Goal: Ask a question: Seek information or help from site administrators or community

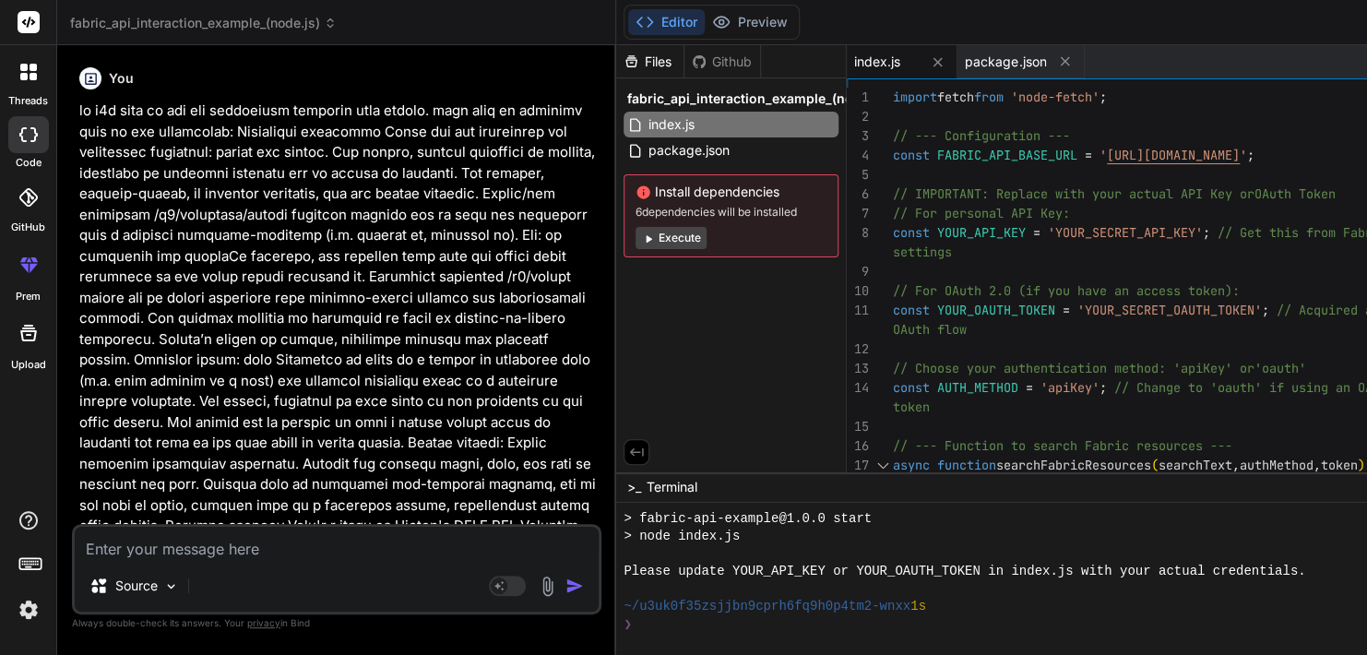
scroll to position [1027, 0]
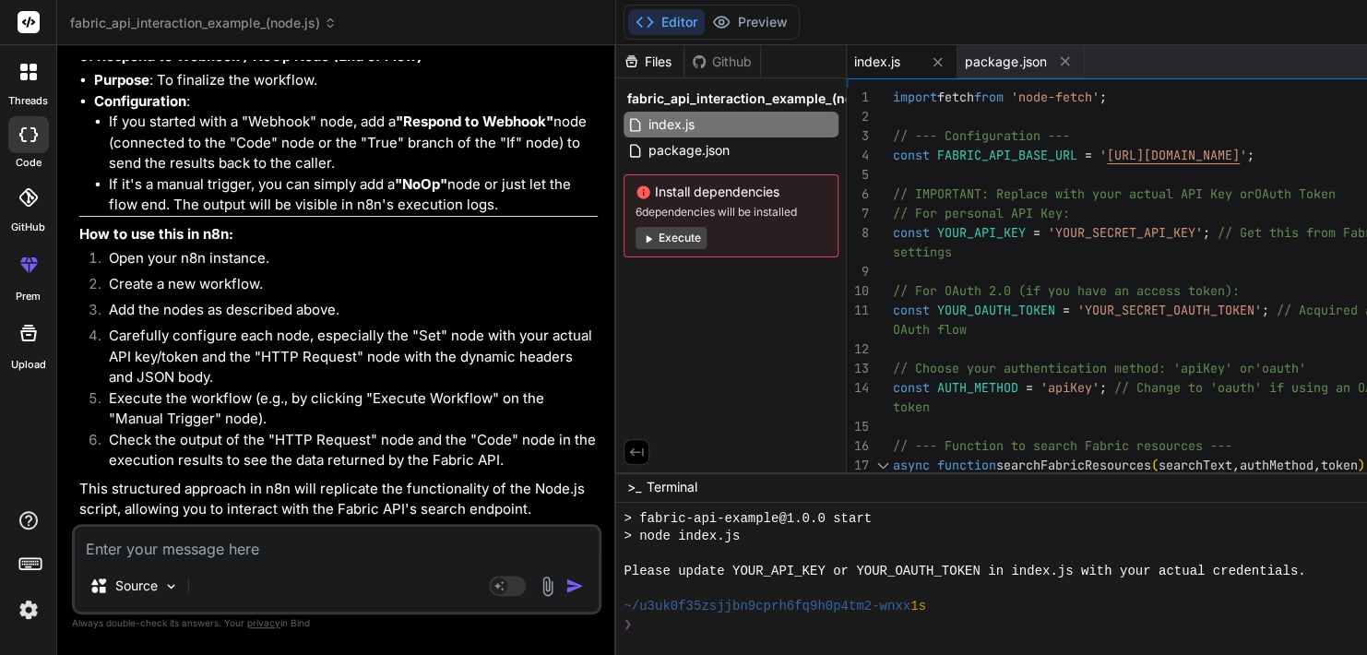
type textarea "// For OAuth 2.0 (if you have an access token): const YOUR_OAUTH_TOKEN = 'YOUR_…"
click at [215, 548] on textarea at bounding box center [337, 543] width 524 height 33
type textarea "w"
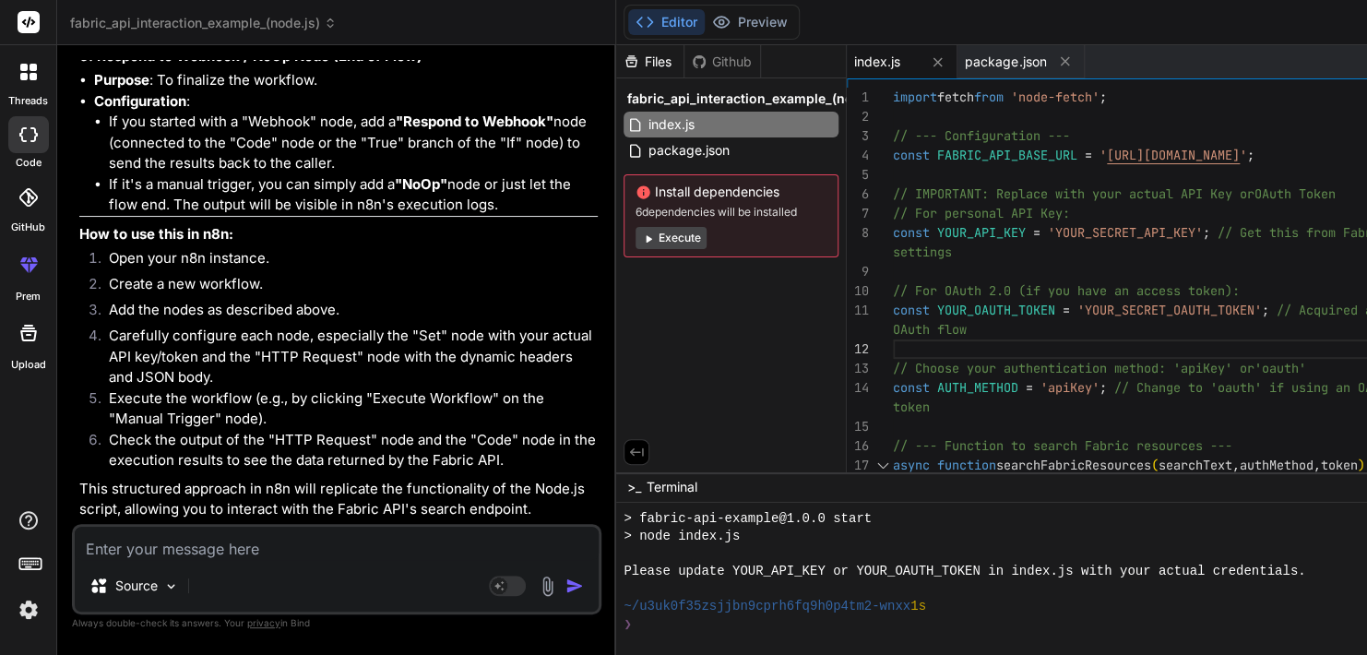
type textarea "x"
type textarea "wa"
type textarea "x"
type textarea "waa"
type textarea "x"
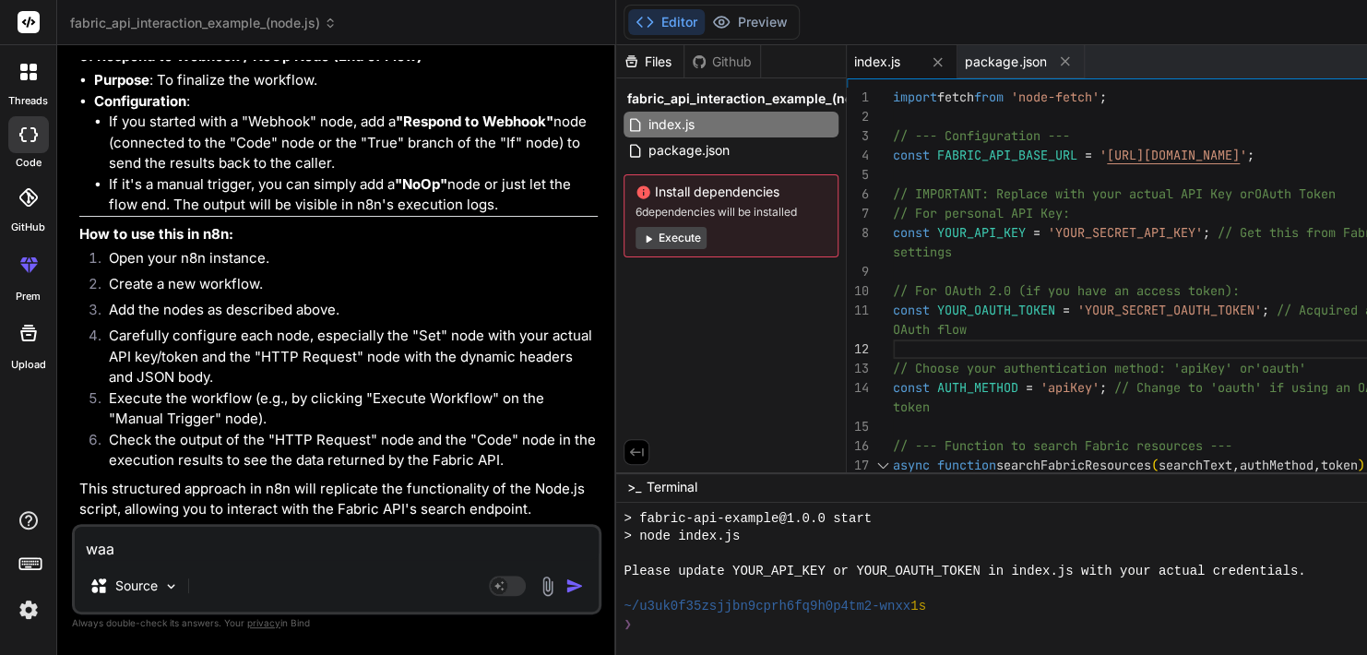
type textarea "waar"
type textarea "x"
type textarea "waaro"
type textarea "x"
type textarea "waarom"
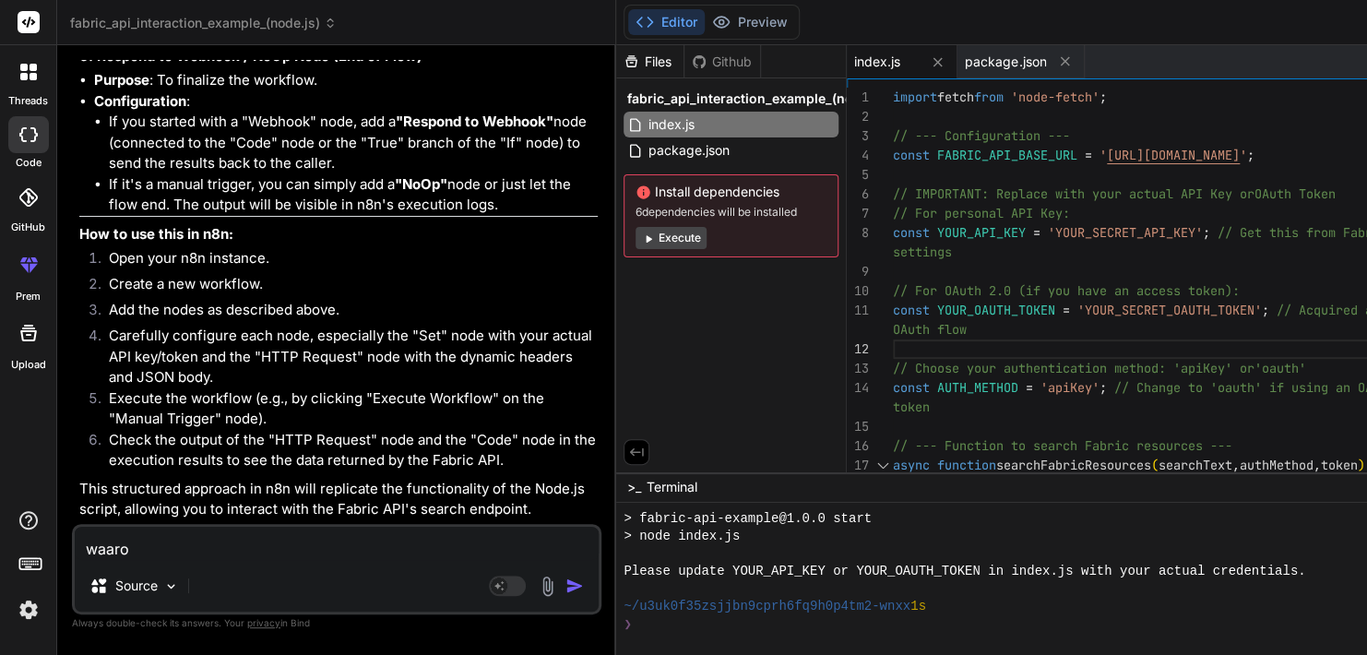
type textarea "x"
type textarea "waarom"
type textarea "x"
type textarea "waarom h"
type textarea "x"
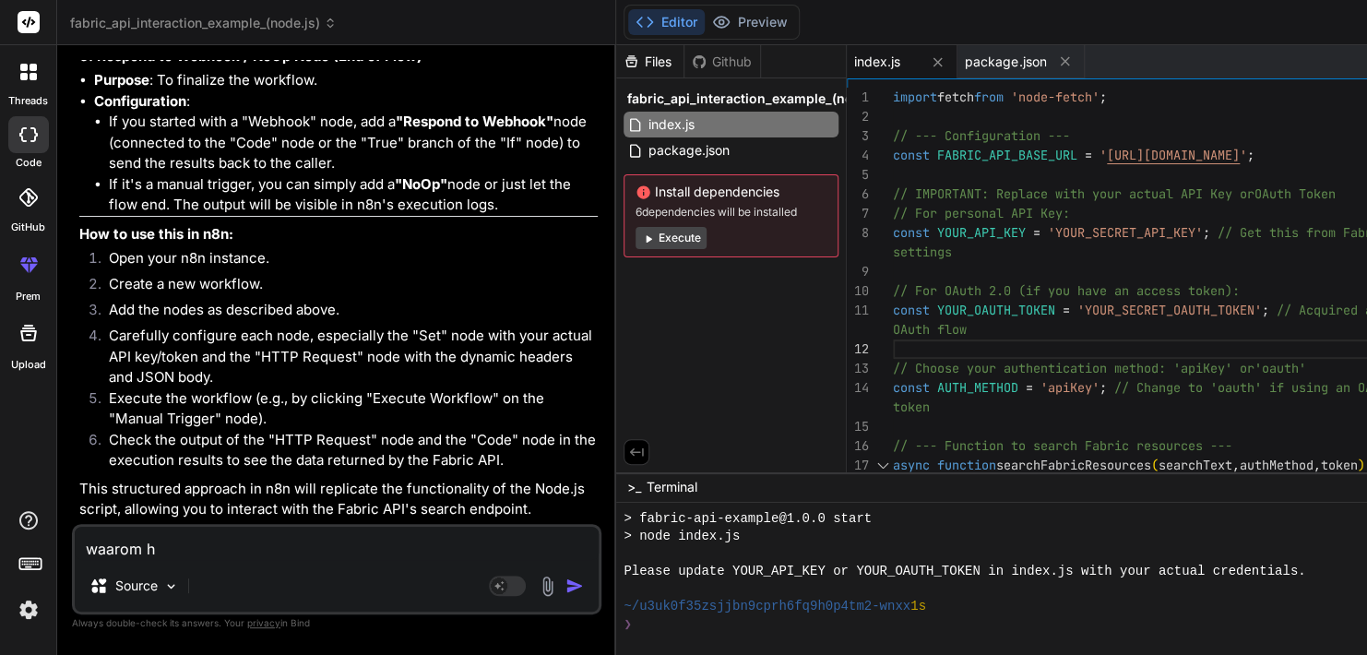
type textarea "waarom he"
type textarea "x"
type textarea "waarom heb"
type textarea "x"
type textarea "waarom [PERSON_NAME]"
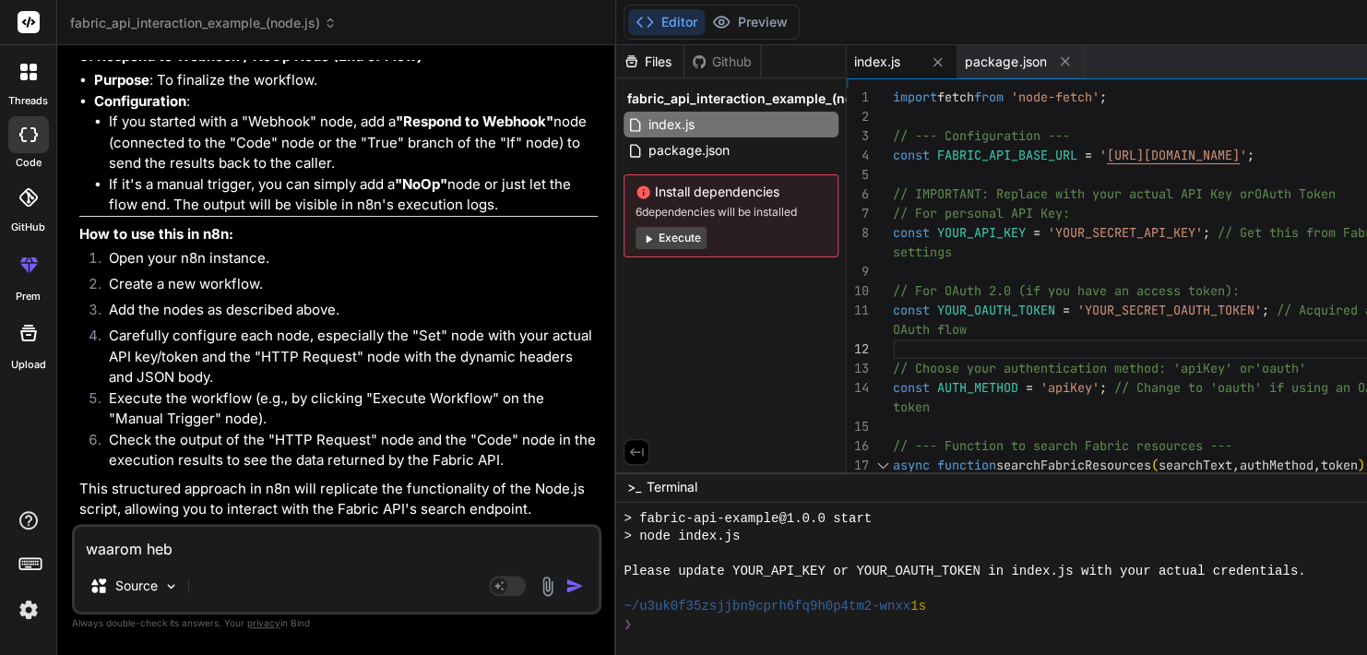
type textarea "x"
type textarea "waarom [PERSON_NAME]"
type textarea "x"
type textarea "waarom hebben"
type textarea "x"
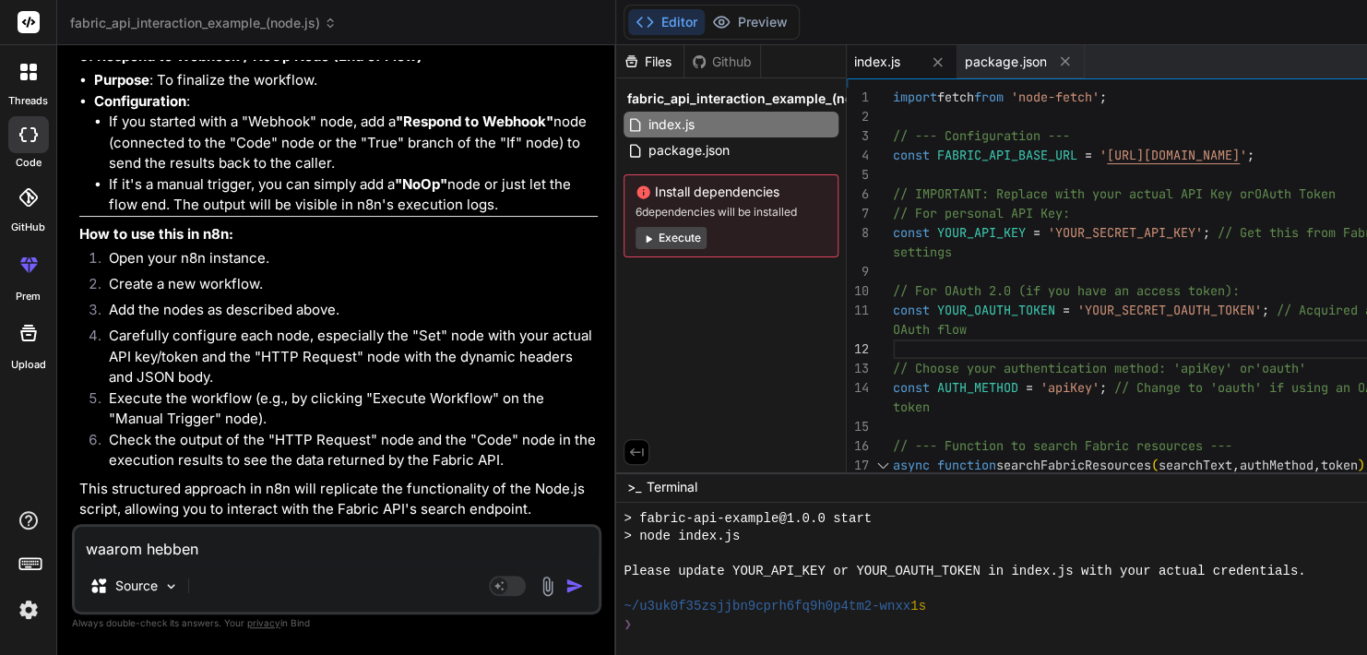
type textarea "waarom hebben"
type textarea "x"
type textarea "waarom hebben w"
type textarea "x"
type textarea "waarom hebben we"
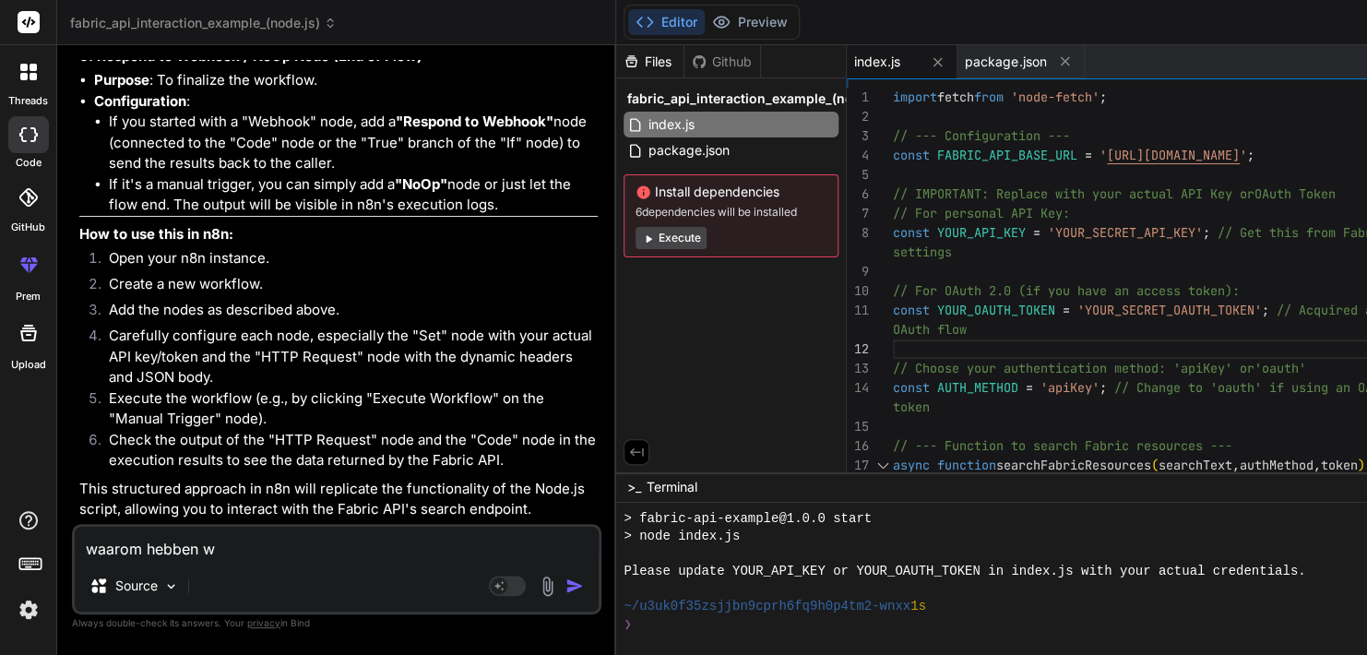
type textarea "x"
type textarea "waarom hebben we"
type textarea "x"
type textarea "waarom hebben we i"
type textarea "x"
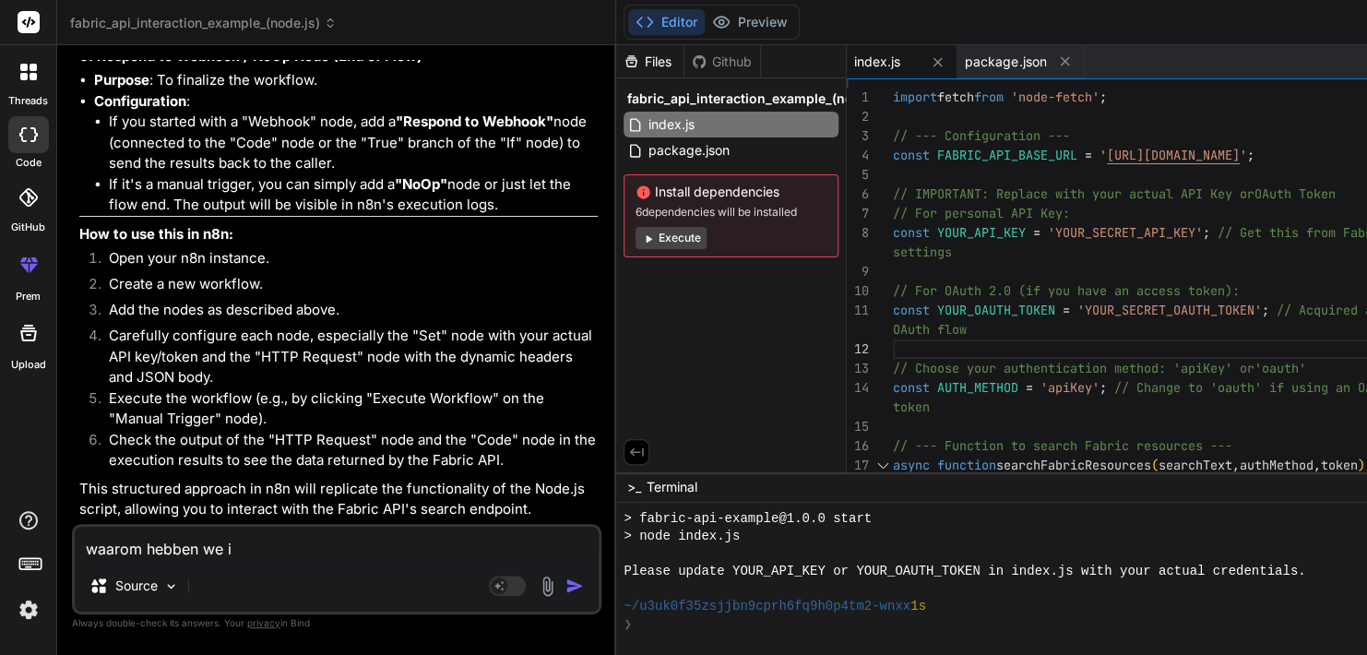
type textarea "waarom hebben we in"
type textarea "x"
type textarea "waarom hebben we ind"
type textarea "x"
type textarea "waarom hebben we [GEOGRAPHIC_DATA]"
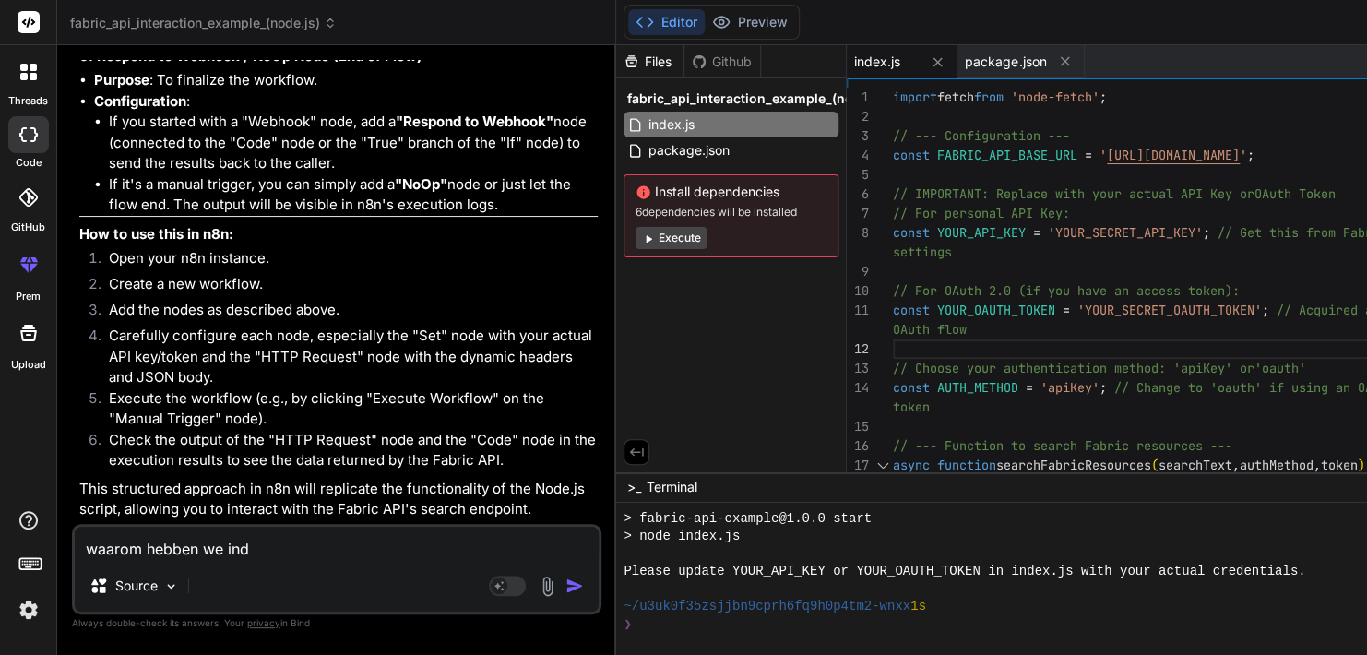
type textarea "x"
type textarea "waarom hebben we index"
type textarea "x"
type textarea "waarom hebben we index."
type textarea "x"
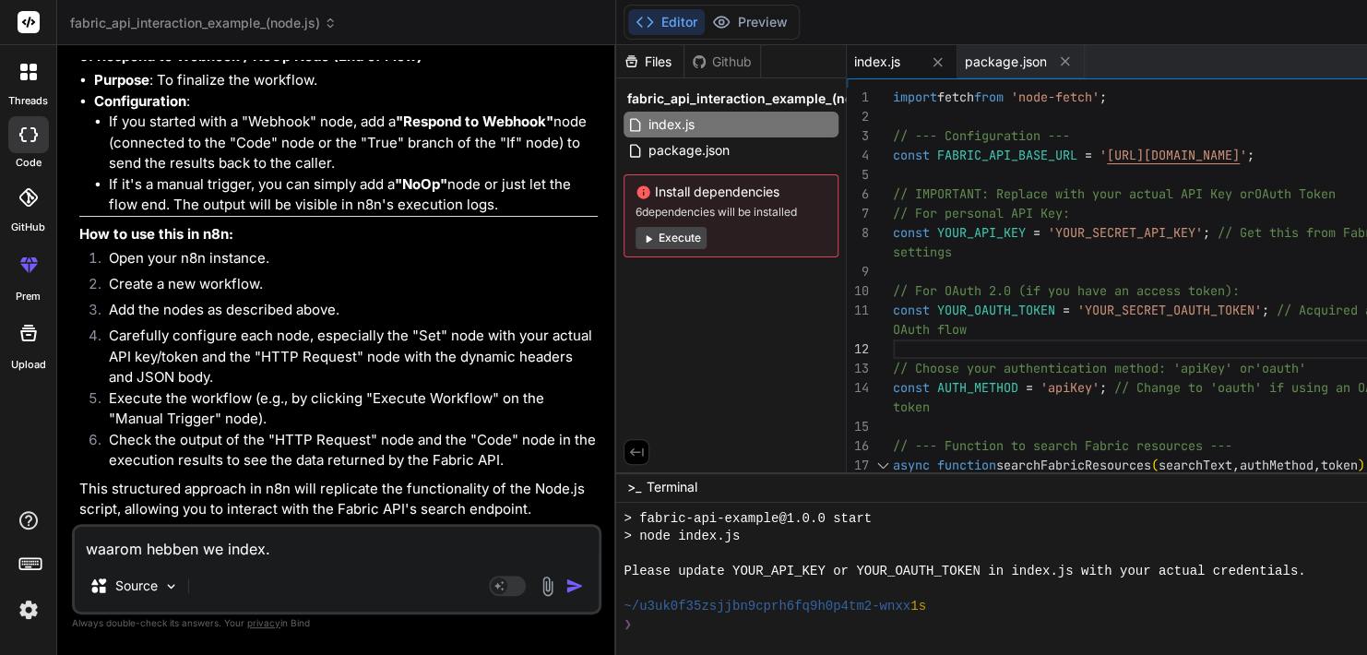
type textarea "waarom hebben we index.j"
type textarea "x"
type textarea "waarom hebben we index.js"
type textarea "x"
type textarea "waarom hebben we index.js"
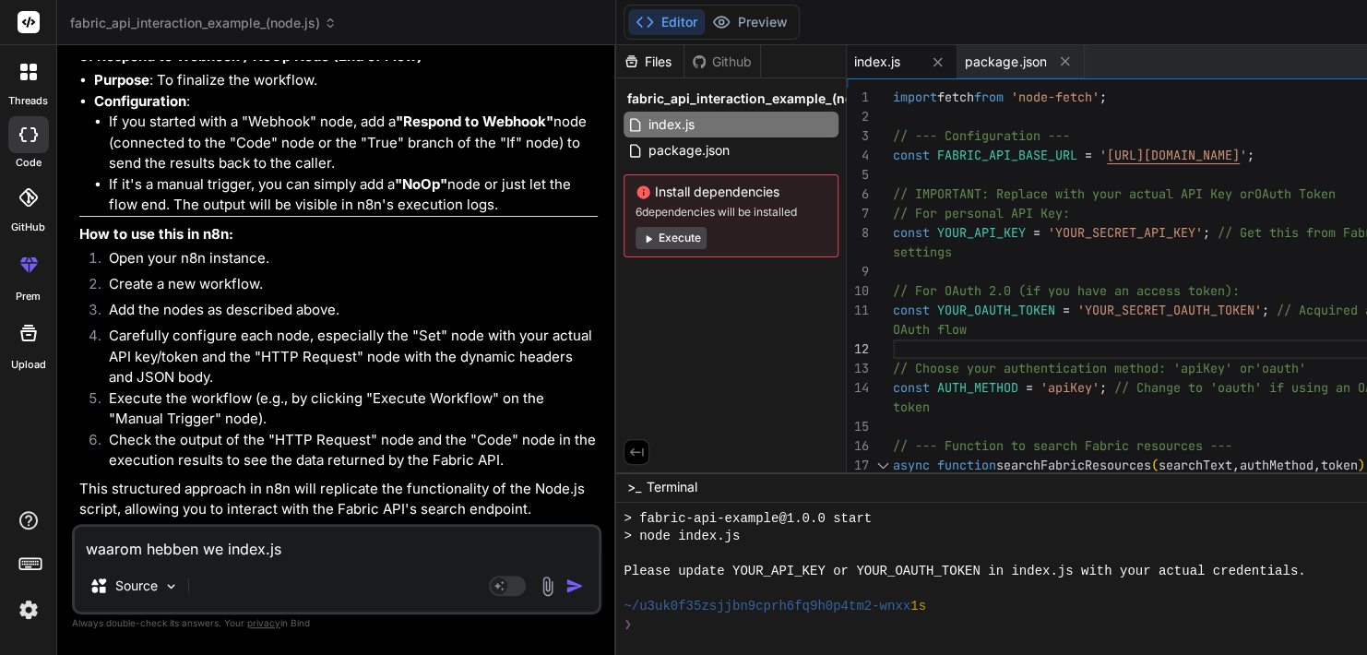
type textarea "x"
type textarea "waarom hebben we index.js e"
type textarea "x"
type textarea "waarom hebben we index.js en"
type textarea "x"
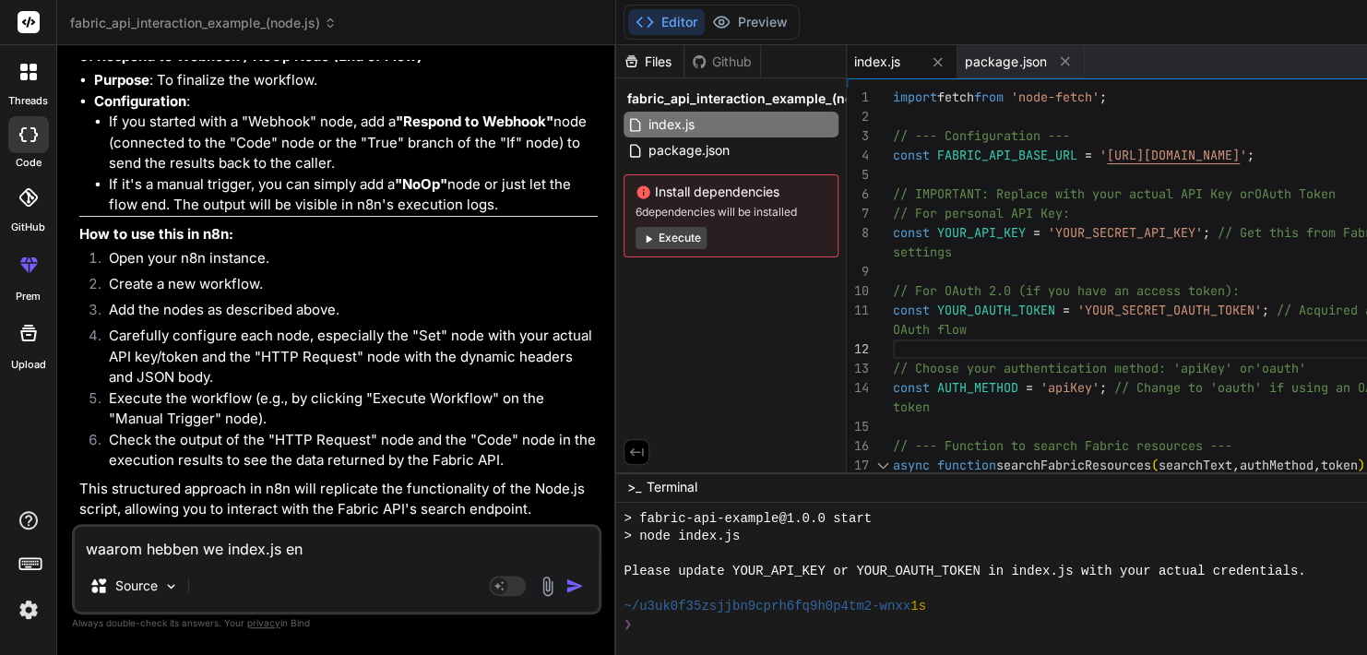
type textarea "waarom hebben we index.js en"
type textarea "x"
type textarea "waarom hebben we index.js en p"
type textarea "x"
type textarea "waarom hebben we index.js en pa"
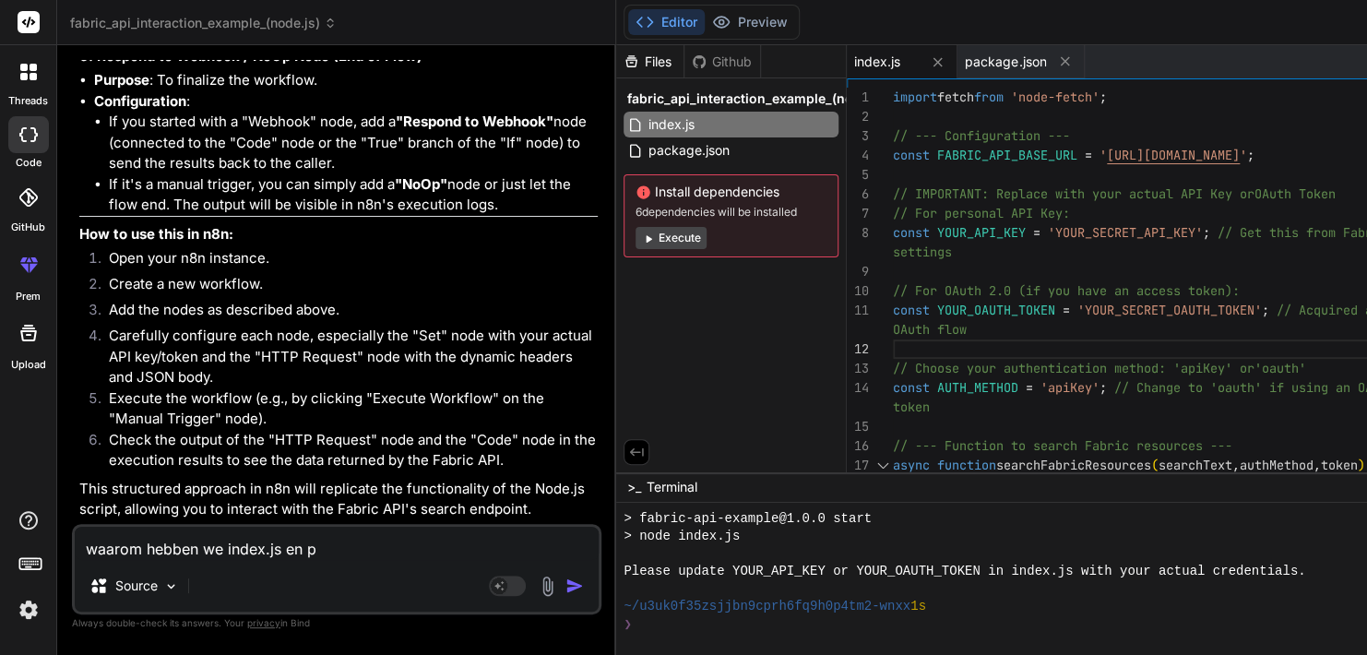
type textarea "x"
type textarea "waarom hebben we index.js en pac"
type textarea "x"
type textarea "waarom hebben we index.js en pack"
type textarea "x"
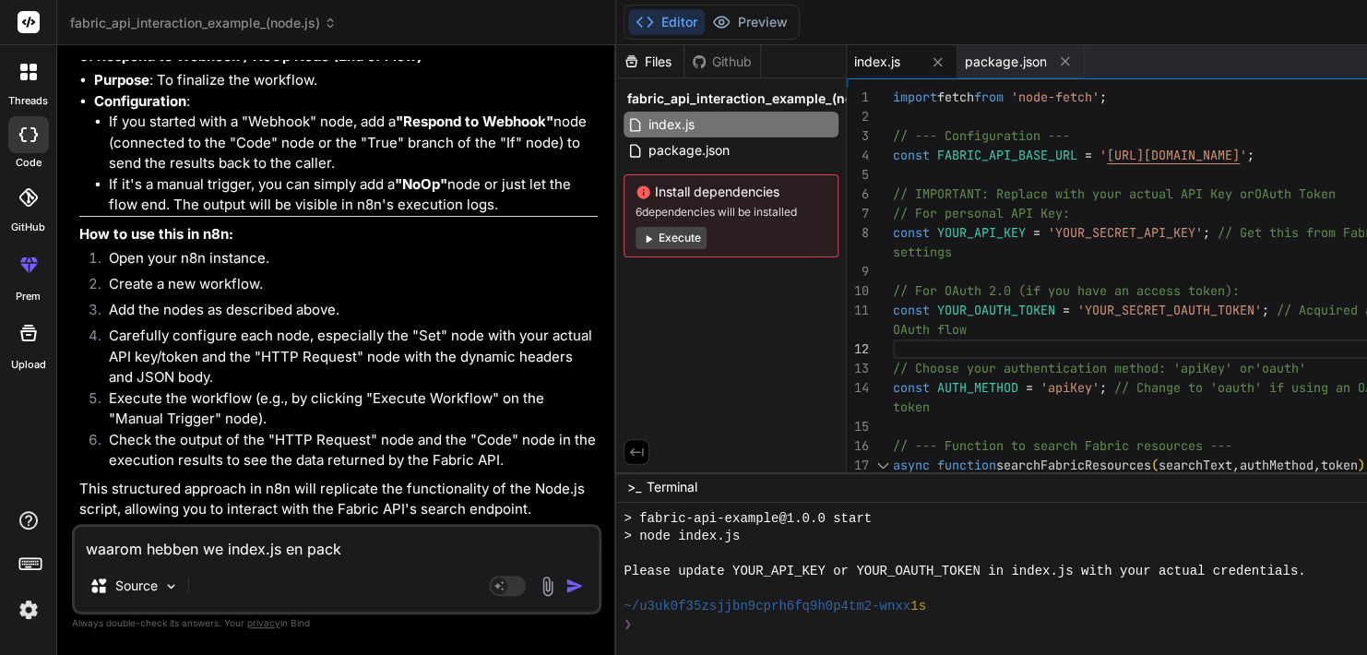
type textarea "waarom hebben we index.js en packa"
type textarea "x"
type textarea "waarom hebben we index.js en packag"
type textarea "x"
type textarea "waarom hebben we index.js en package"
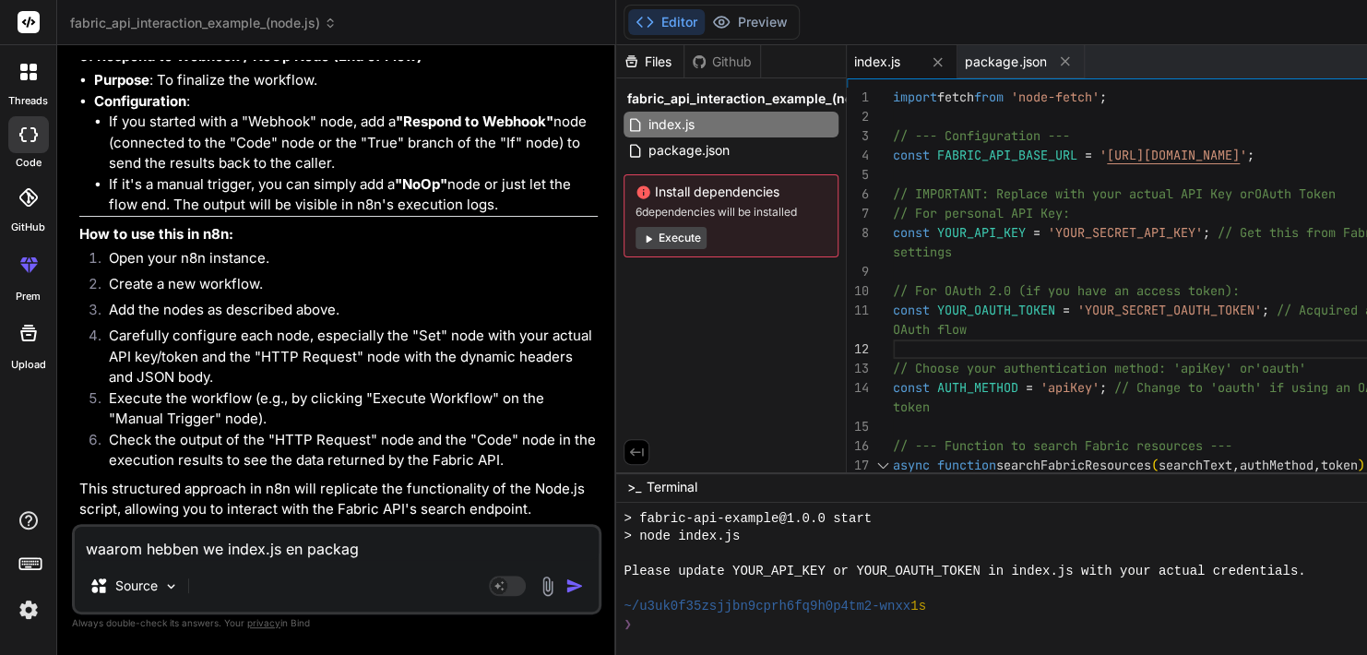
type textarea "x"
type textarea "waarom hebben we index.js en package."
type textarea "x"
type textarea "waarom hebben we index.js en package.j"
type textarea "x"
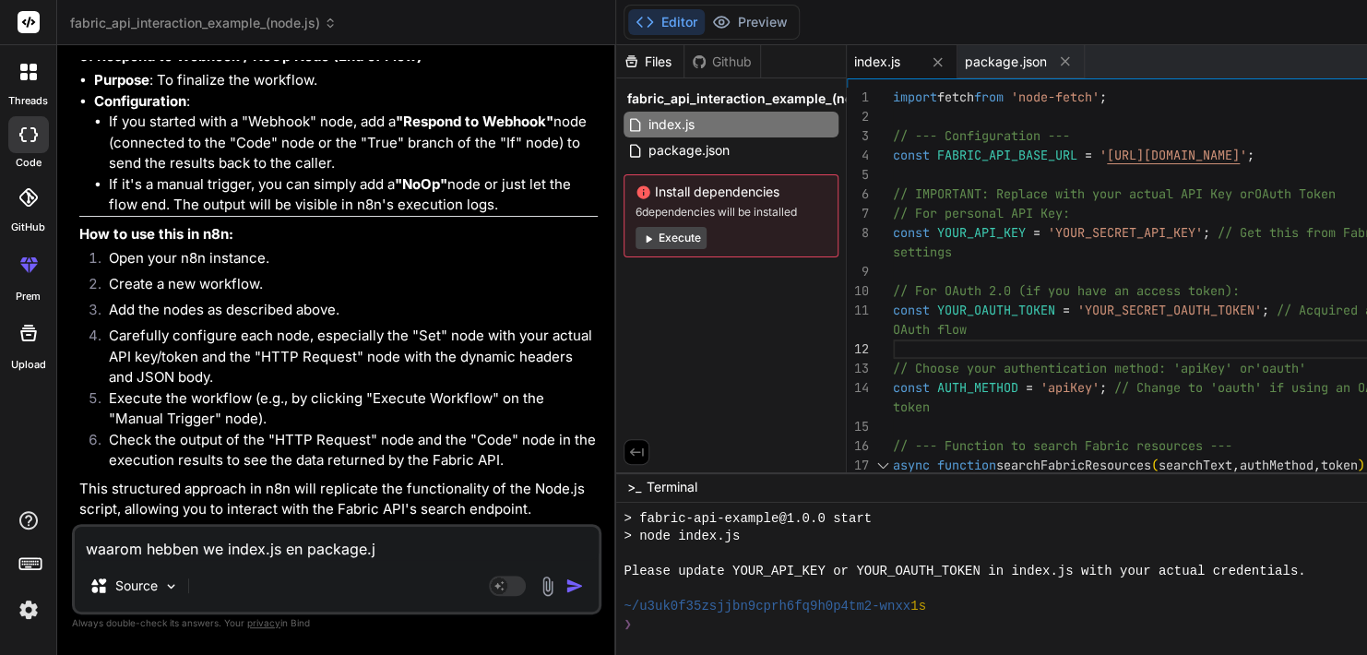
type textarea "waarom hebben we index.js en package.js"
type textarea "x"
type textarea "waarom hebben we index.js en package.jso"
type textarea "x"
type textarea "waarom hebben we index.js en package.json"
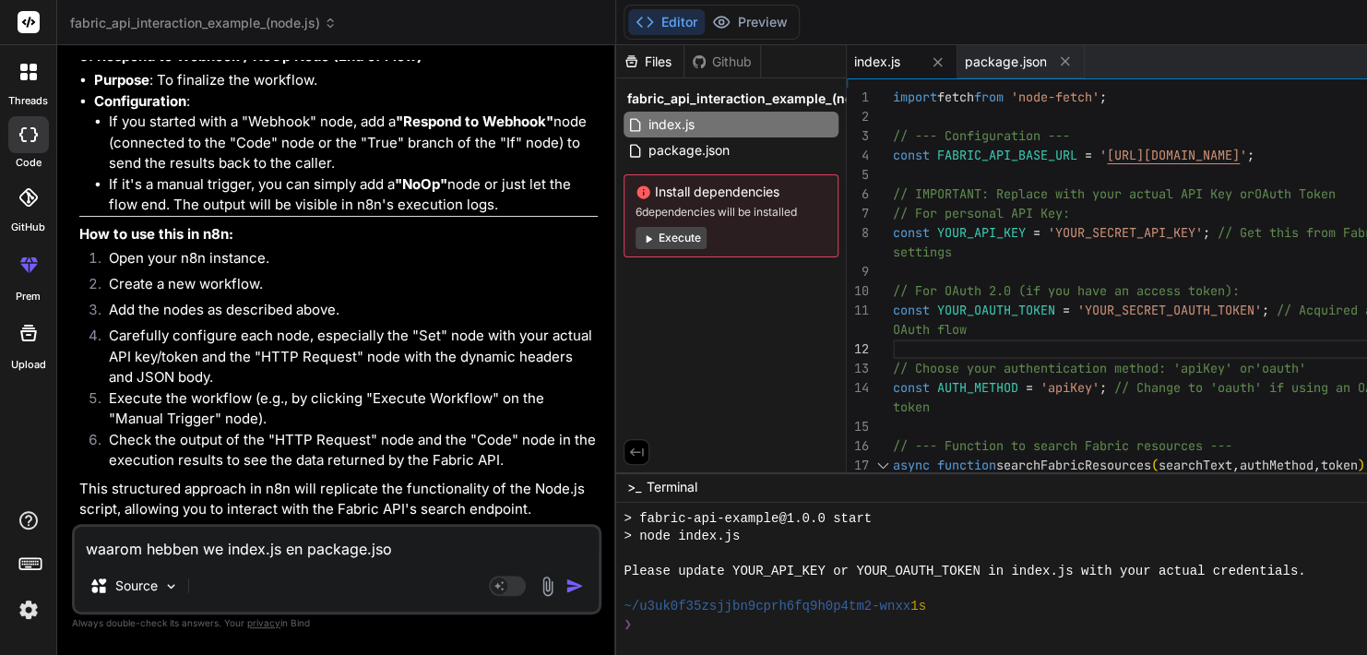
type textarea "x"
type textarea "waarom hebben we index.js en package.json"
type textarea "x"
type textarea "waarom hebben we index.js en package.json a"
type textarea "x"
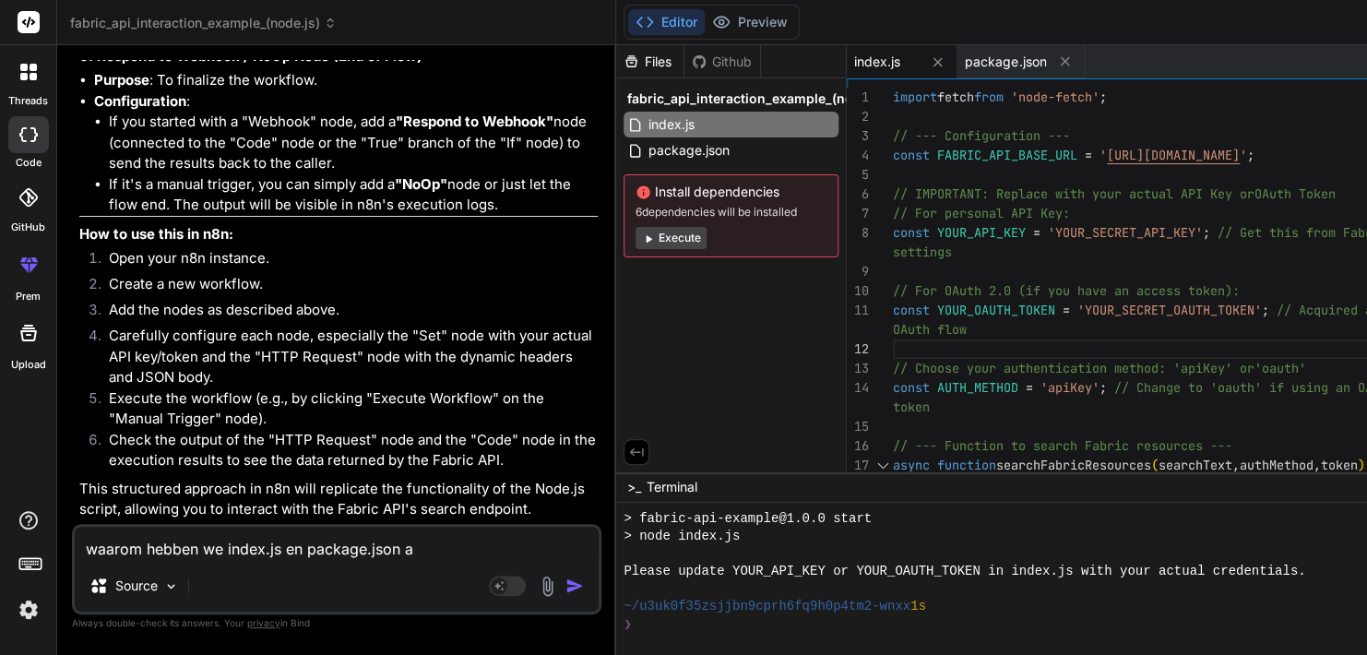
type textarea "waarom hebben we index.js en package.json al"
type textarea "x"
type textarea "waarom hebben we index.js en package.json als"
type textarea "x"
type textarea "waarom hebben we index.js en package.json als"
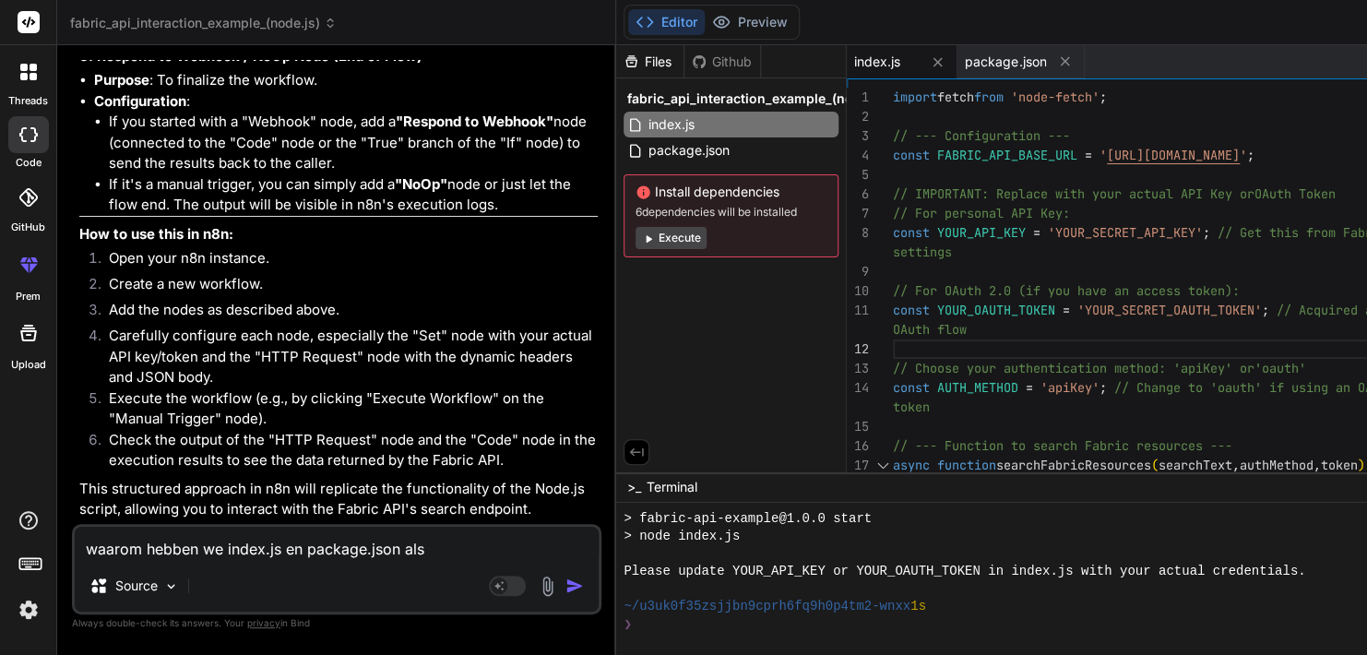
type textarea "x"
type textarea "waarom hebben we index.js en package.json als w"
type textarea "x"
type textarea "waarom hebben we index.js en package.json als we"
type textarea "x"
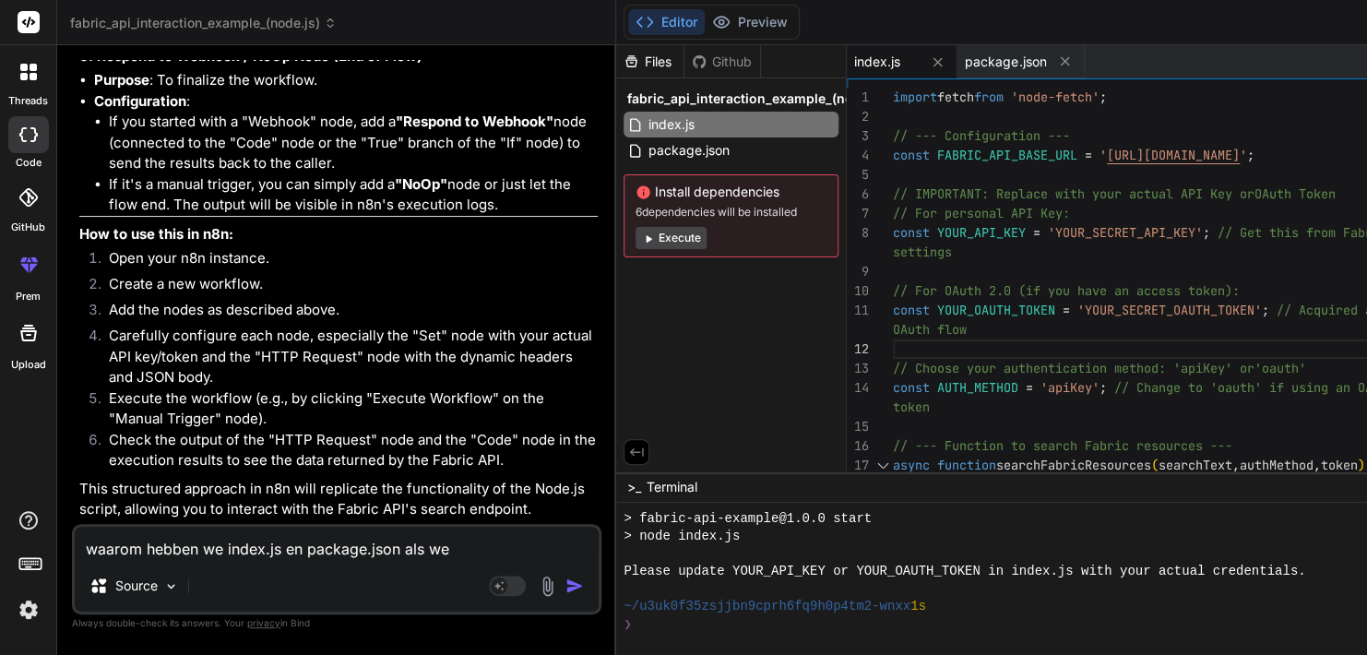
type textarea "waarom hebben we index.js en package.json als we"
type textarea "x"
type textarea "waarom hebben we index.js en package.json als we e"
type textarea "x"
type textarea "waarom hebben we index.js en package.json als we [GEOGRAPHIC_DATA]"
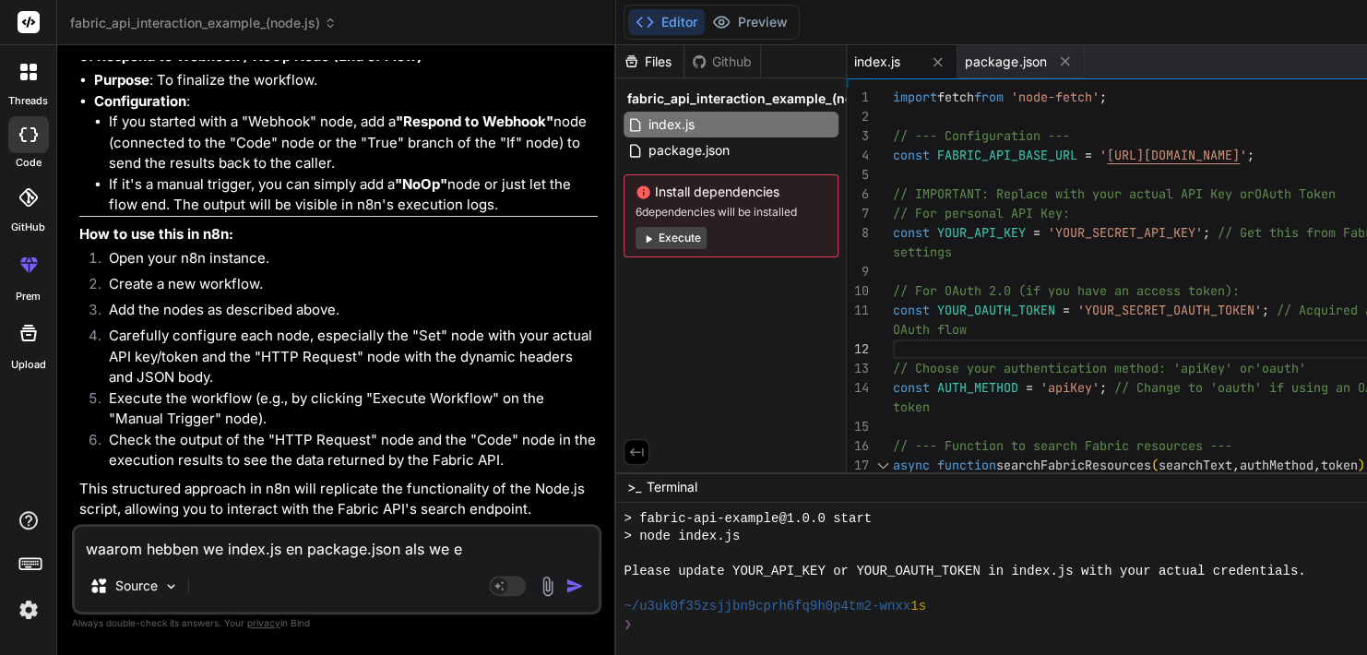
type textarea "x"
type textarea "waarom hebben we index.js en package.json als we een"
type textarea "x"
type textarea "waarom hebben we index.js en package.json als we een"
type textarea "x"
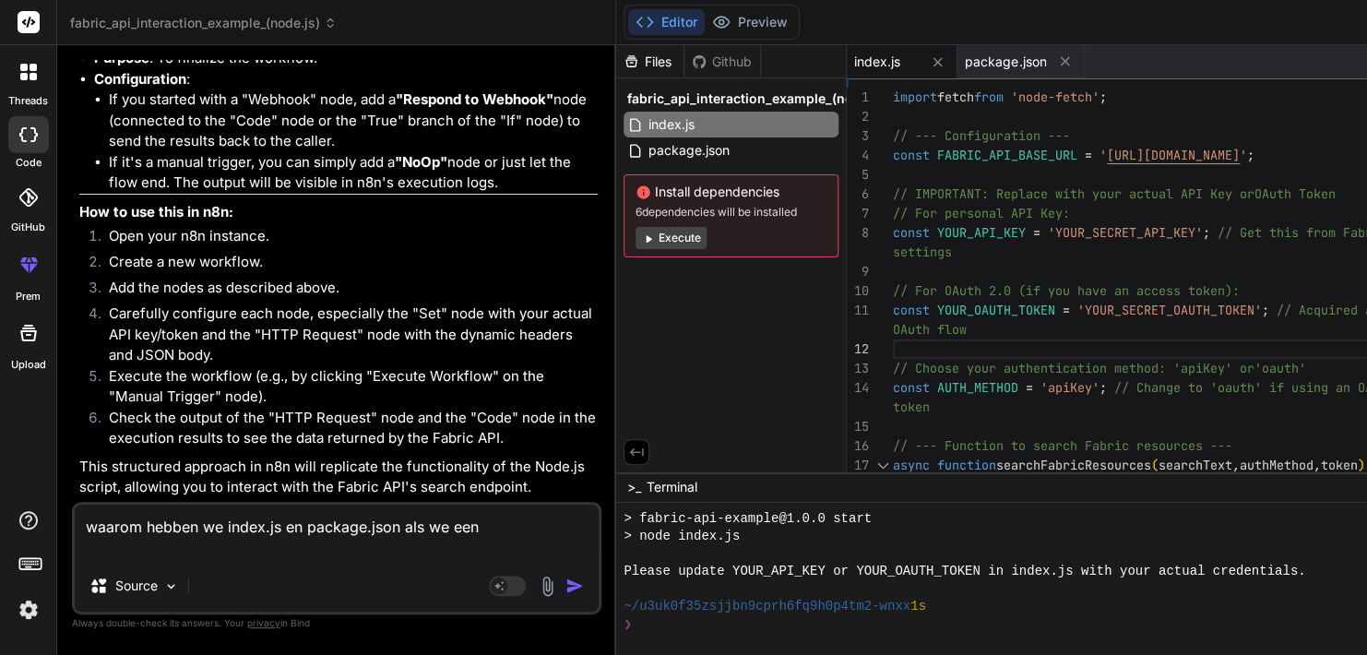
type textarea "waarom hebben we index.js en package.json als we een f"
type textarea "x"
type textarea "waarom hebben we index.js en package.json als we een fl"
type textarea "x"
type textarea "waarom hebben we index.js en package.json als we een flo"
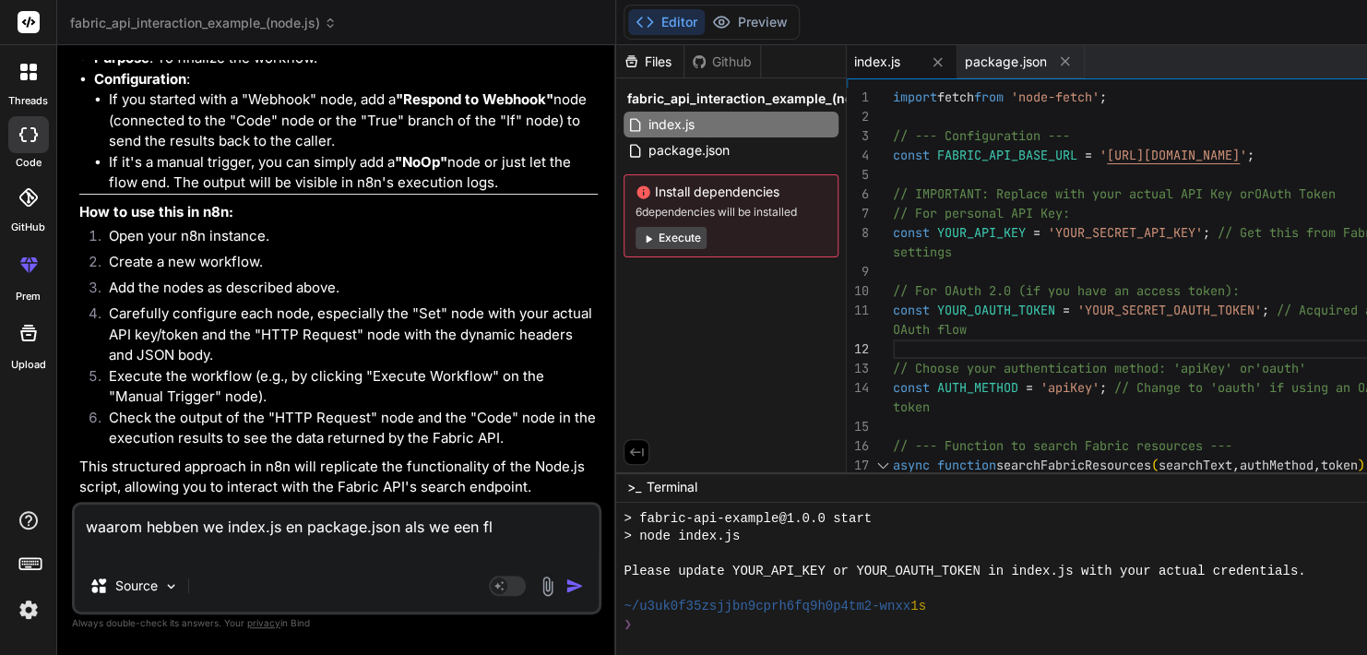
type textarea "x"
type textarea "waarom hebben we index.js en package.json als we een flow"
type textarea "x"
type textarea "waarom hebben we index.js en package.json als we een flow"
type textarea "x"
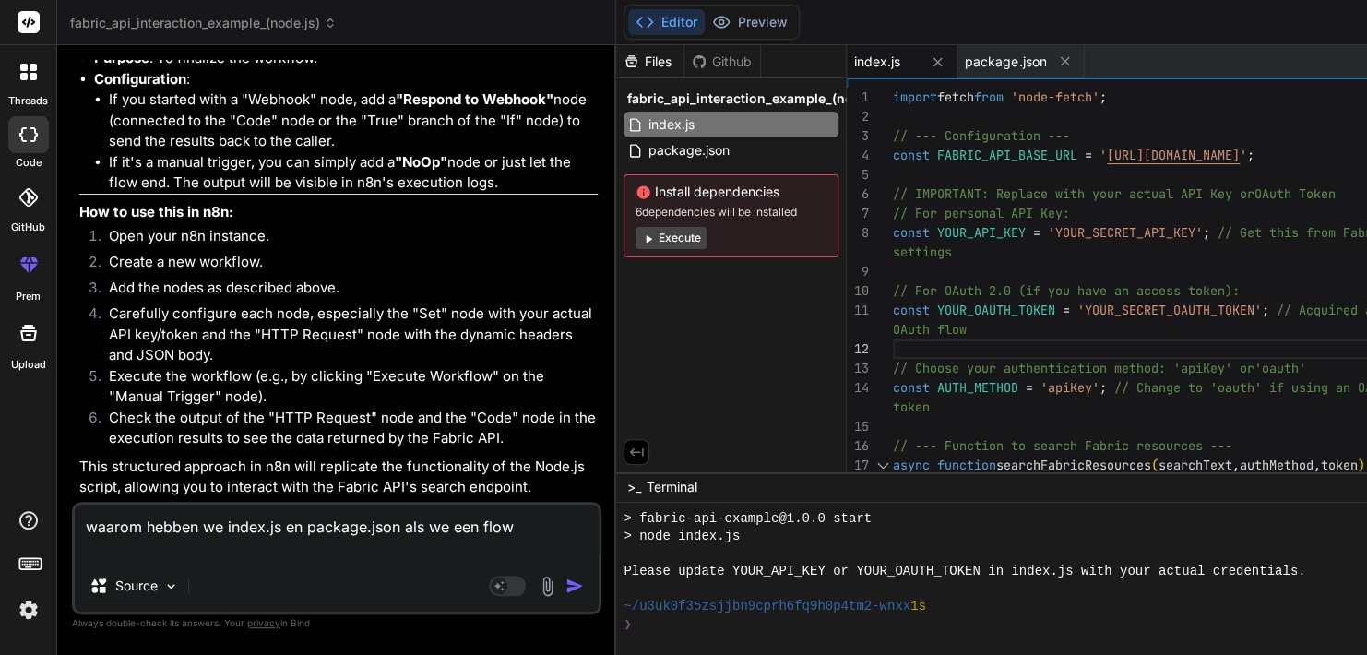
type textarea "waarom hebben we index.js en package.json als we een flow i"
type textarea "x"
type textarea "waarom hebben we index.js en package.json als we een flow in"
type textarea "x"
type textarea "waarom hebben we index.js en package.json als we een flow in"
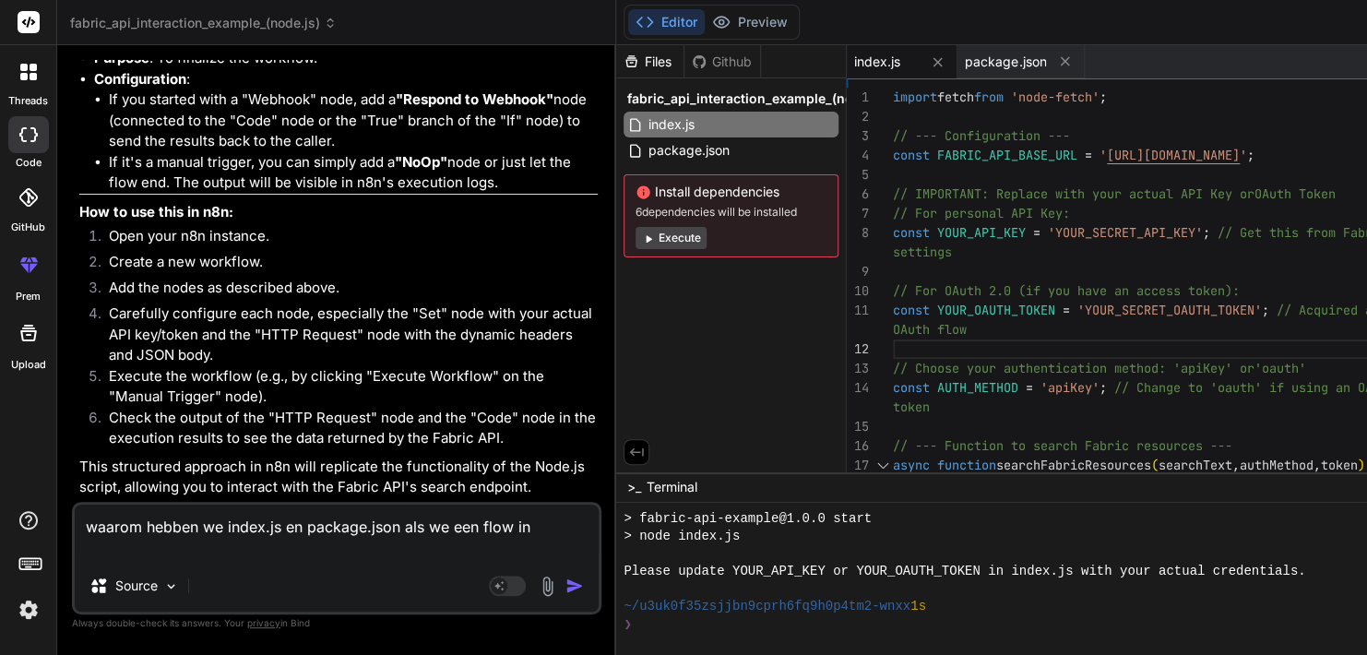
type textarea "x"
type textarea "waarom hebben we index.js en package.json als we een flow in n"
type textarea "x"
type textarea "waarom hebben we index.js en package.json als we een flow in n8"
type textarea "x"
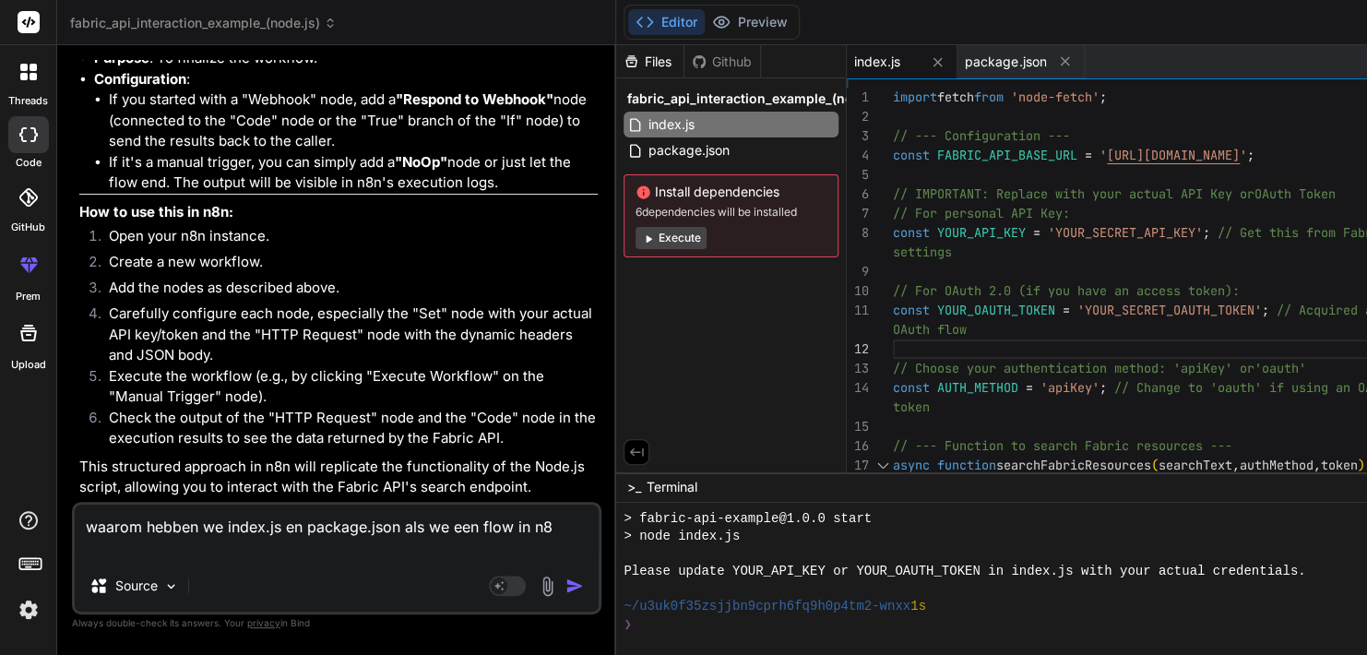
type textarea "waarom hebben we index.js en package.json als we een flow in n8n"
type textarea "x"
type textarea "waarom hebben we index.js en package.json als we een flow in n8n"
type textarea "x"
type textarea "waarom hebben we index.js en package.json als we een flow in n8n m"
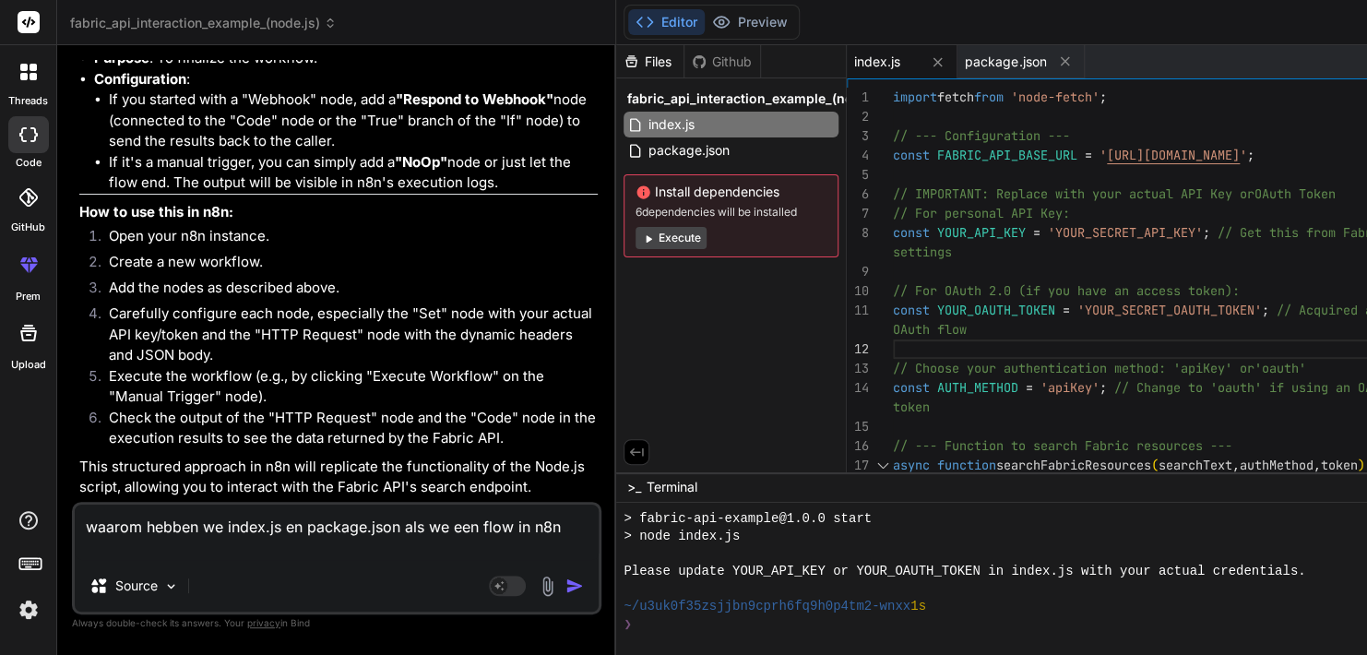
type textarea "x"
type textarea "waarom hebben we index.js en package.json als we een flow in n8n mo"
type textarea "x"
type textarea "waarom hebben we index.js en package.json als we een flow in n8n moe"
type textarea "x"
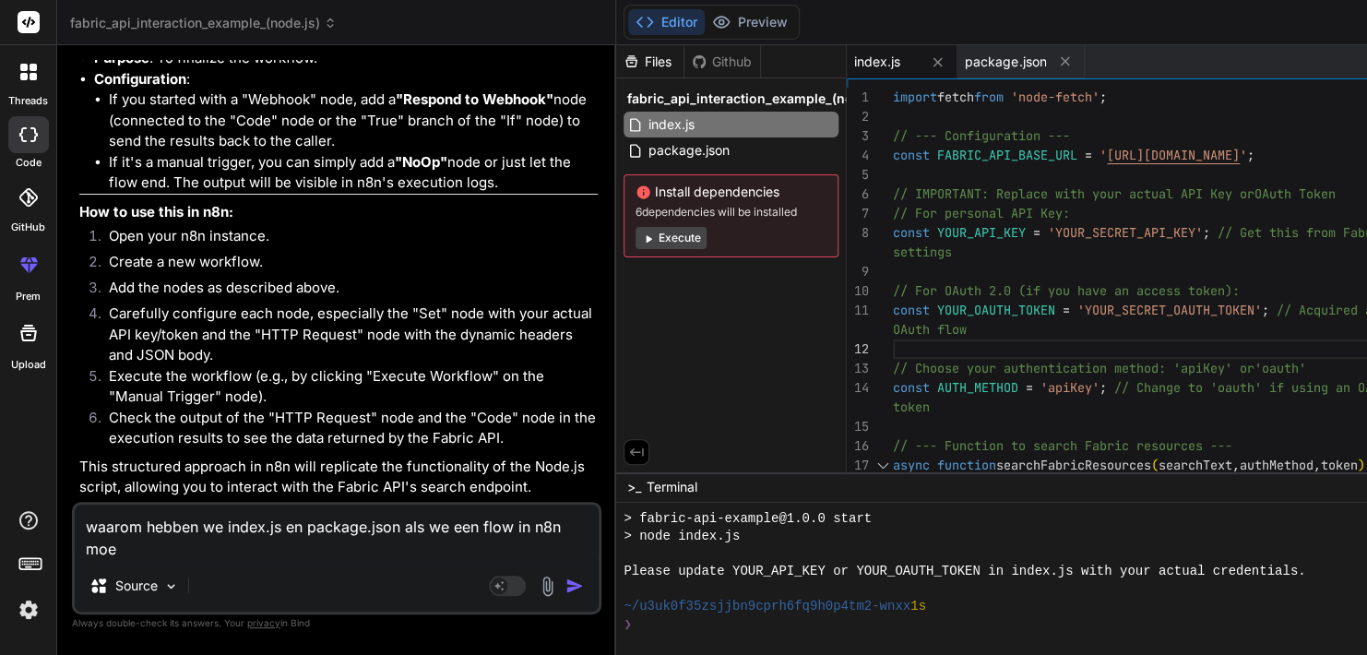
type textarea "waarom hebben we index.js en package.json als we een flow in n8n moet"
type textarea "x"
type textarea "waarom hebben we index.js en package.json als we een flow in n8n moete"
type textarea "x"
type textarea "waarom hebben we index.js en package.json als we een flow in n8n moeten"
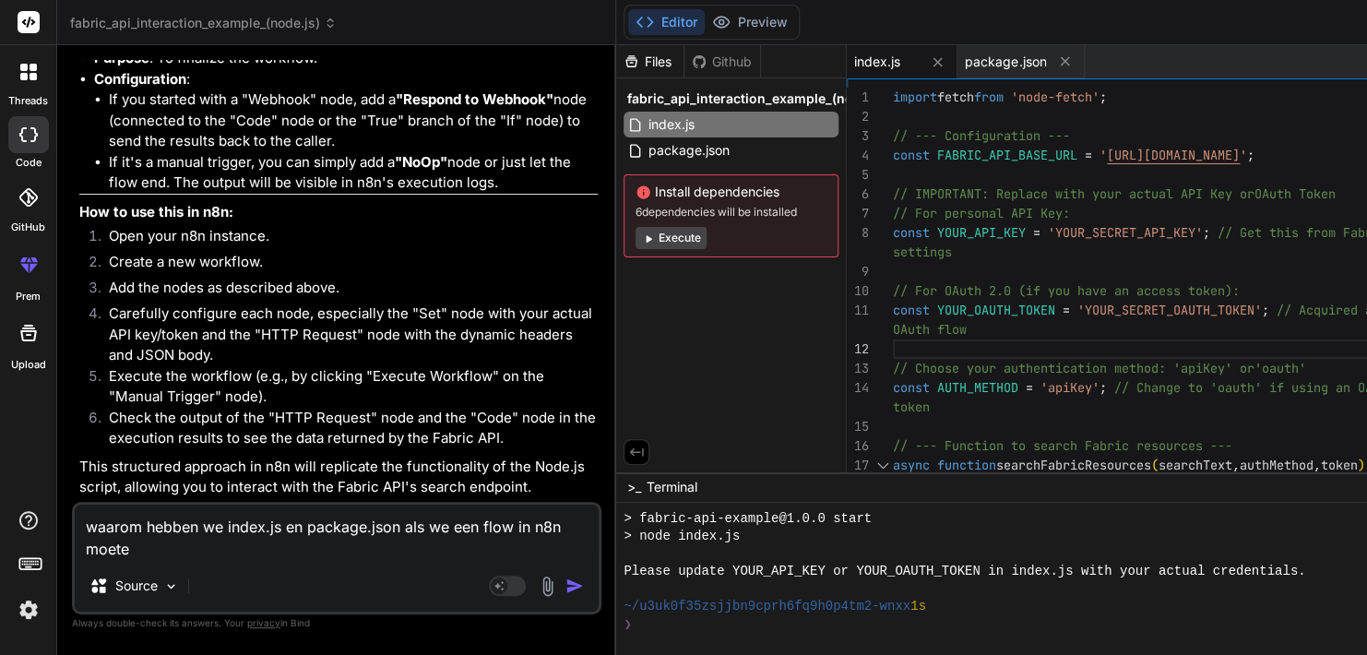
type textarea "x"
type textarea "waarom hebben we index.js en package.json als we een flow in n8n moeten"
type textarea "x"
type textarea "waarom hebben we index.js en package.json als we een flow in n8n moeten m"
type textarea "x"
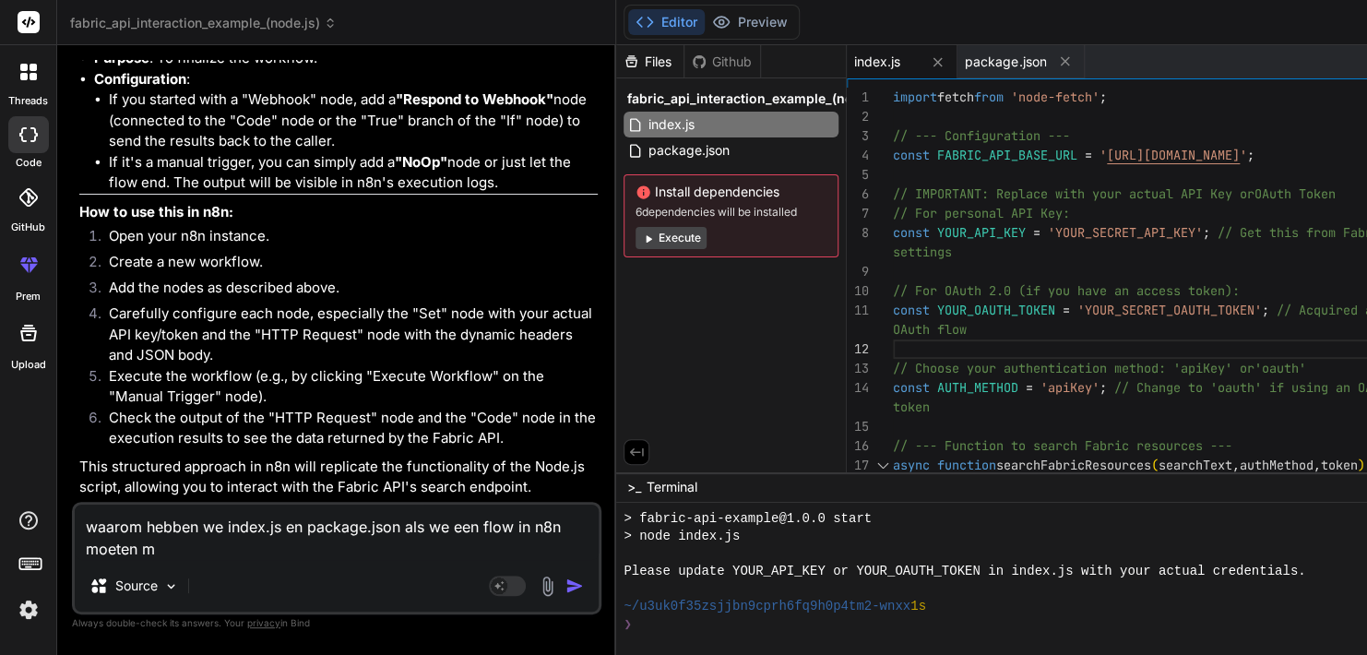
type textarea "waarom hebben we index.js en package.json als we een flow in n8n moeten ma"
type textarea "x"
type textarea "waarom hebben we index.js en package.json als we een flow in n8n moeten mak"
type textarea "x"
type textarea "waarom hebben we index.js en package.json als we een flow in n8n moeten make"
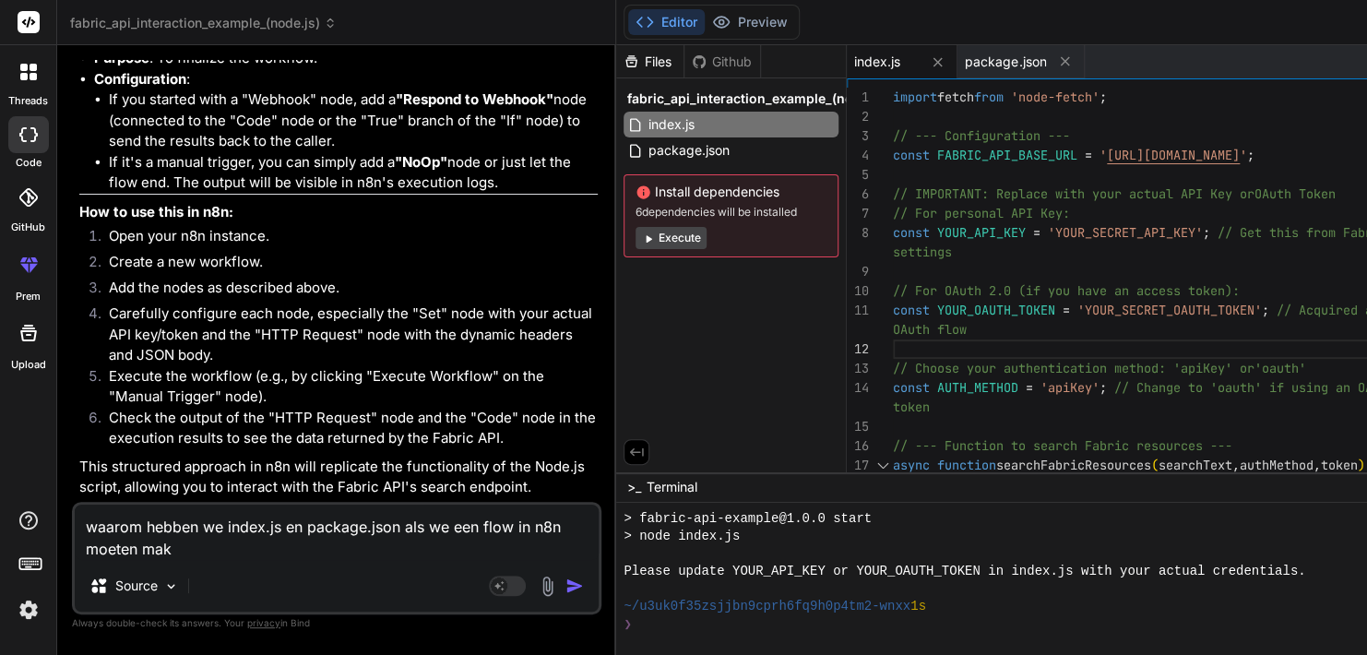
type textarea "x"
type textarea "waarom hebben we index.js en package.json als we een flow in n8n moeten maken"
type textarea "x"
type textarea "waarom hebben we index.js en package.json als we een flow in n8n moeten maken?"
type textarea "x"
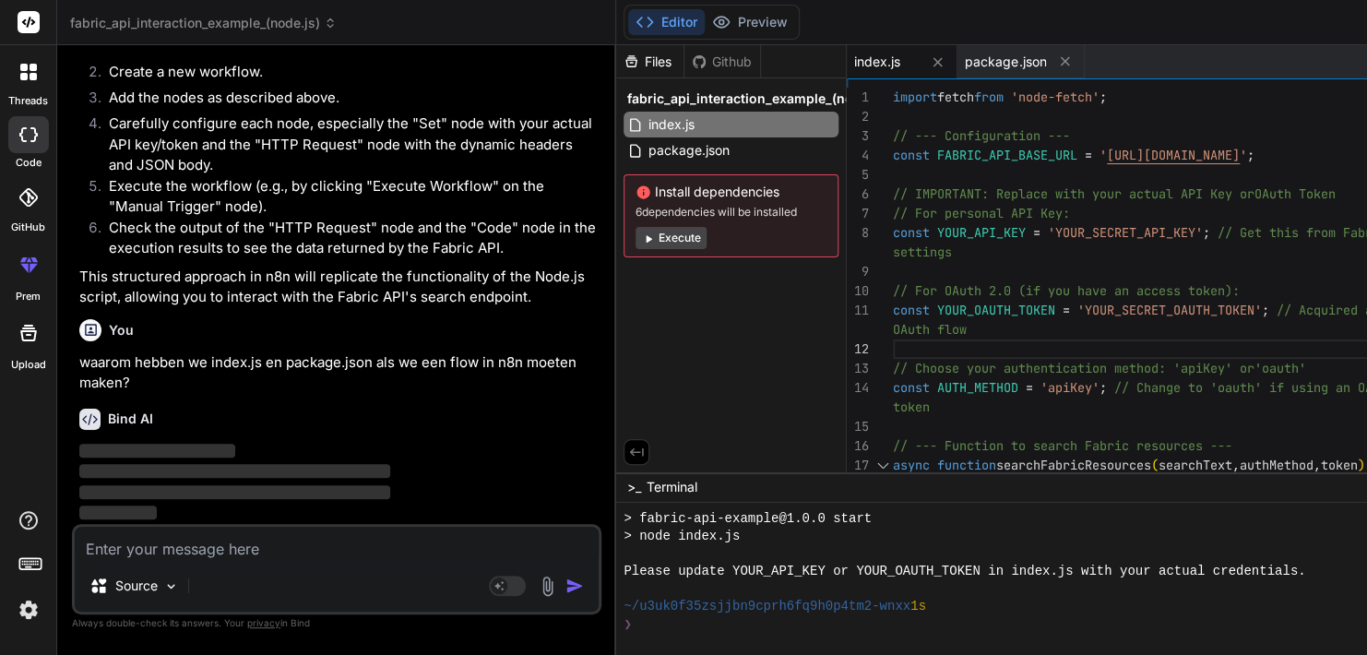
scroll to position [7495, 0]
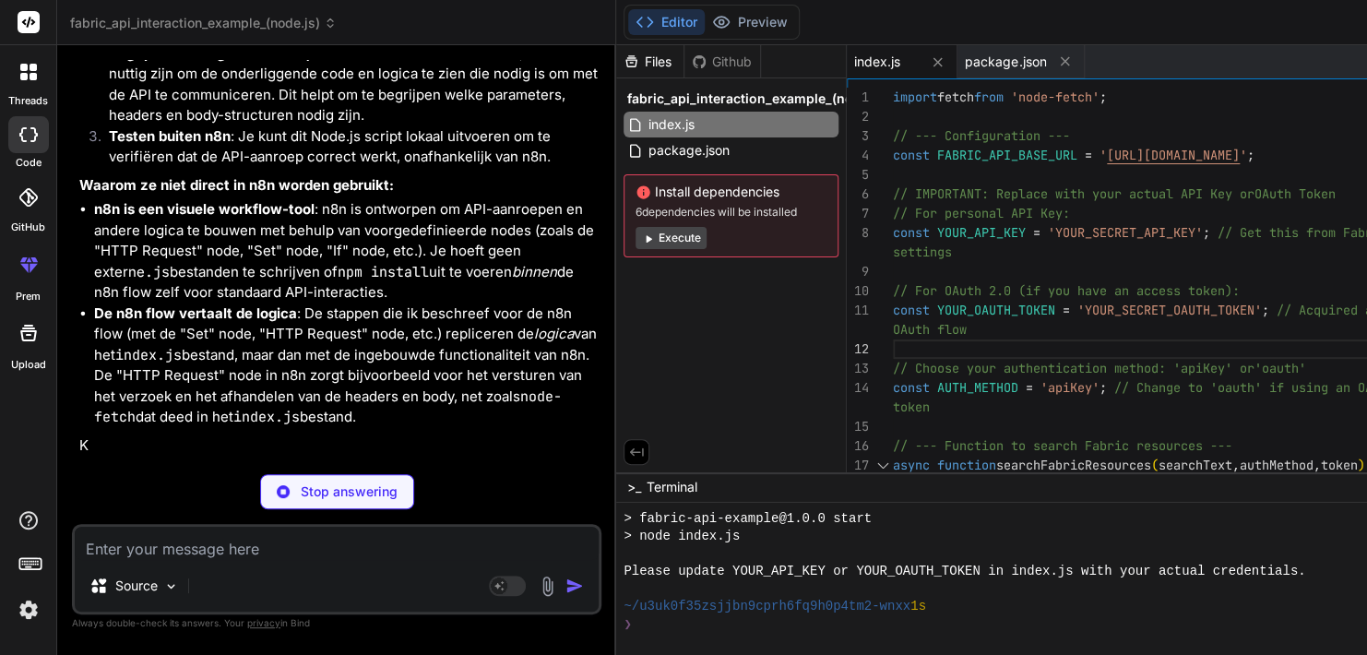
type textarea "x"
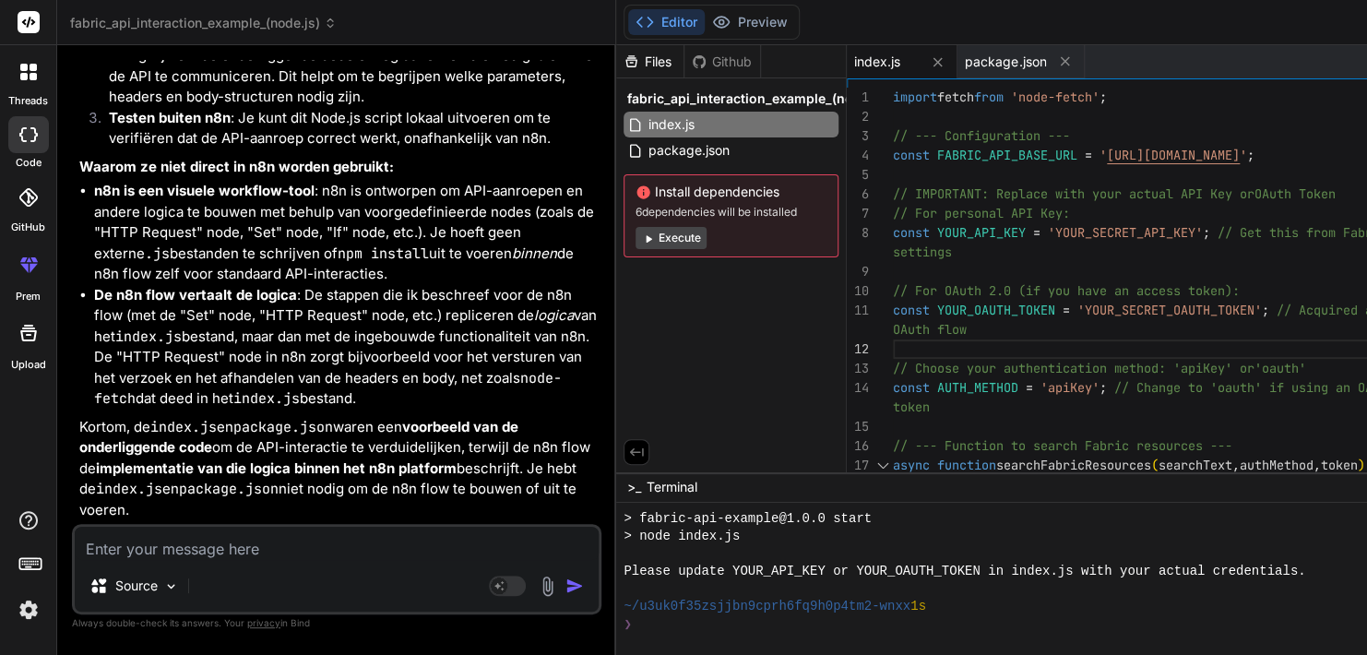
scroll to position [8234, 0]
click at [307, 551] on textarea at bounding box center [337, 543] width 524 height 33
type textarea "v"
type textarea "x"
type textarea "vr"
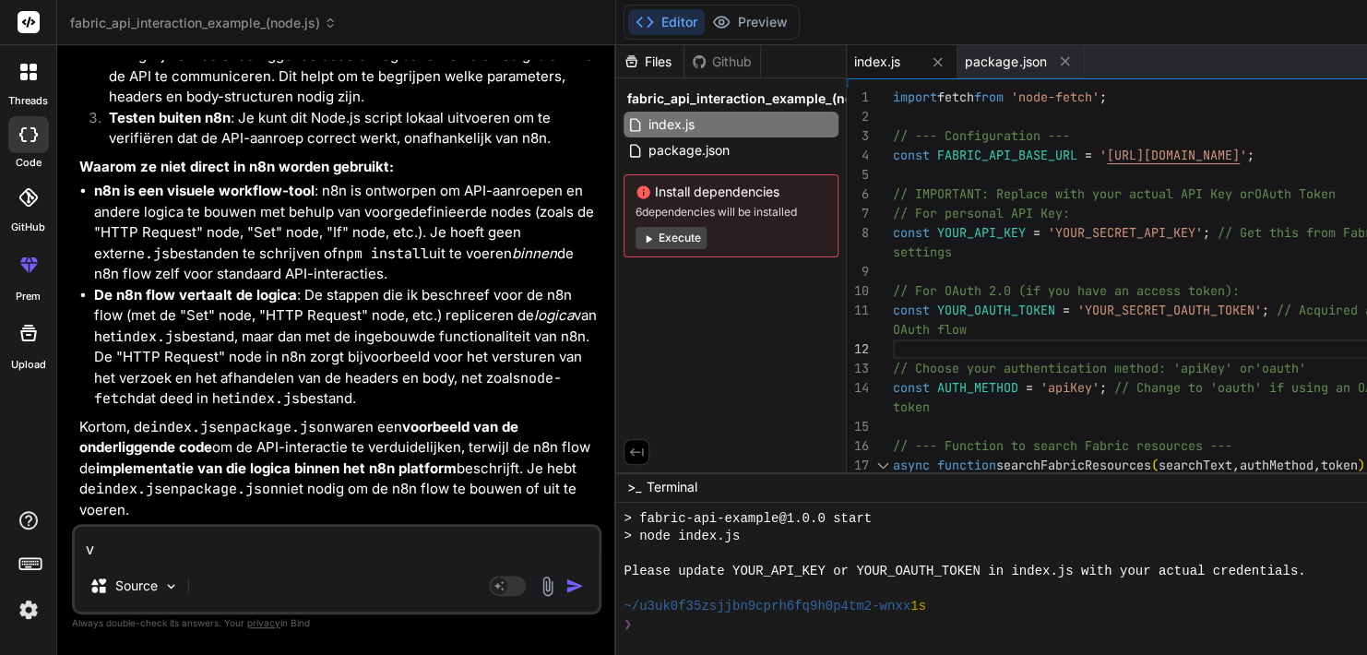
type textarea "x"
type textarea "vro"
type textarea "x"
type textarea "vroe"
type textarea "x"
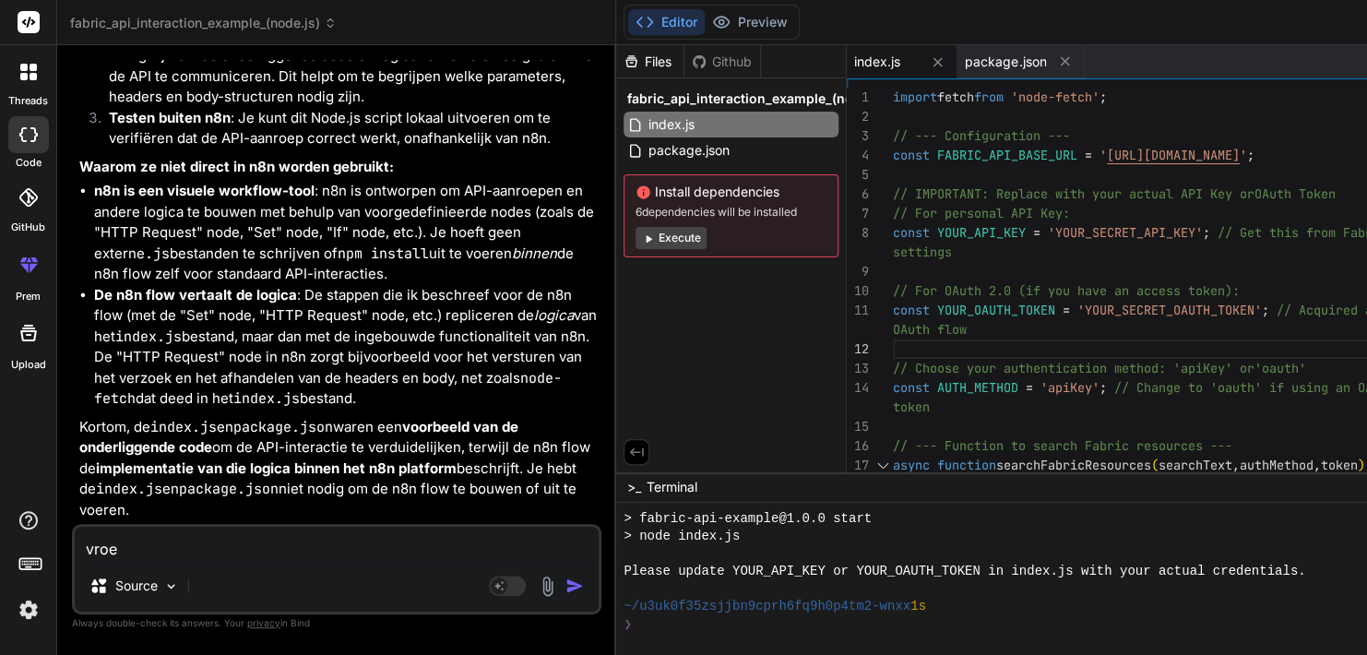
type textarea "vroeg"
type textarea "x"
type textarea "vroeg"
type textarea "x"
type textarea "vroeg i"
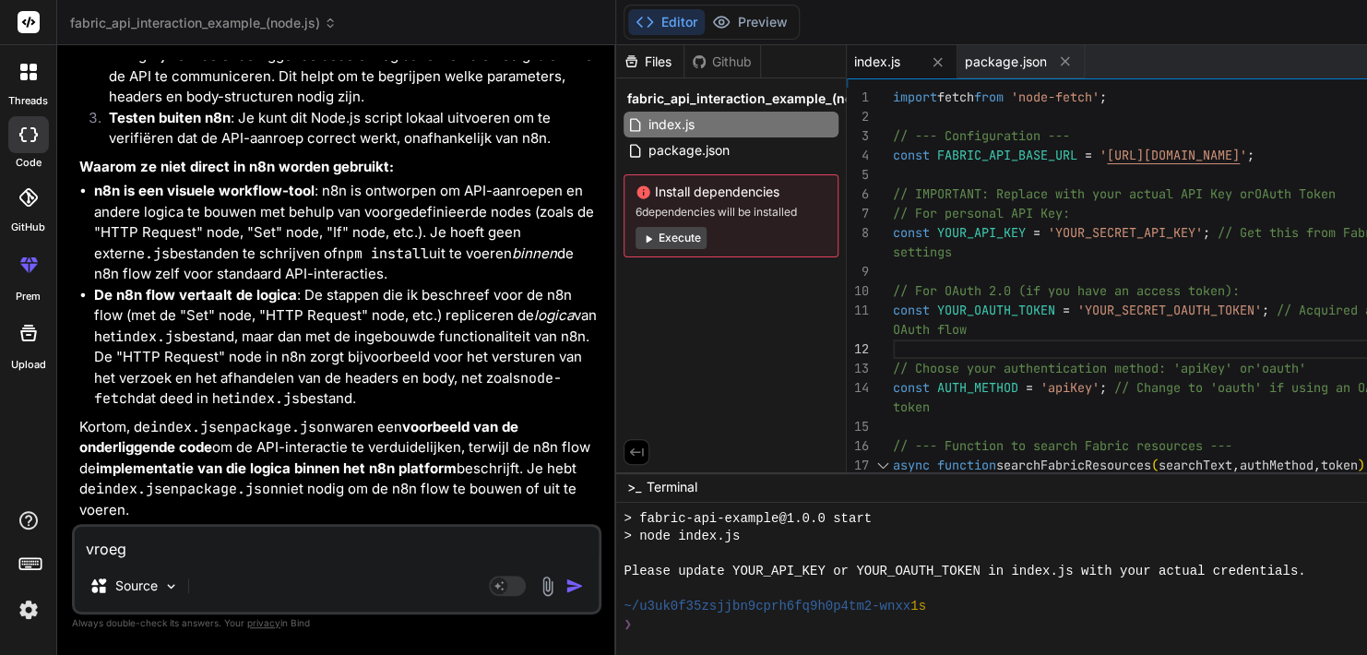
type textarea "x"
type textarea "vroeg ik"
type textarea "x"
type textarea "vroeg ik"
type textarea "x"
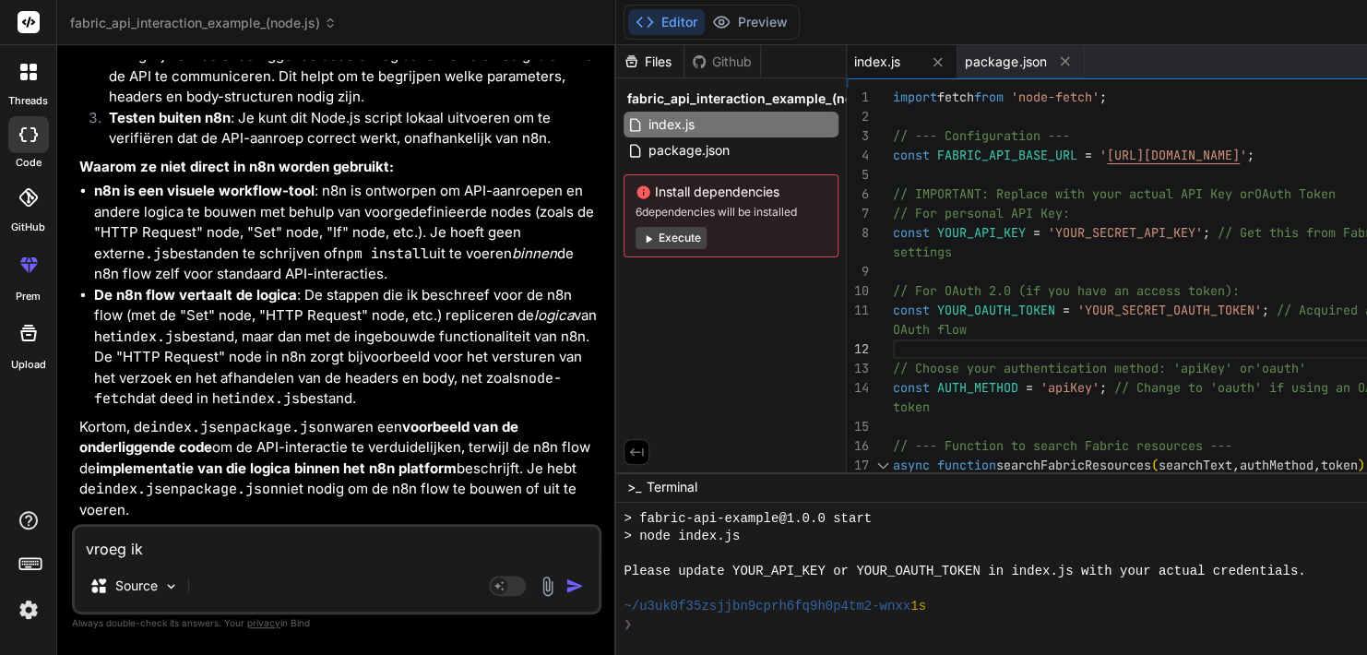
type textarea "vroeg ik n"
type textarea "x"
type textarea "vroeg ik na"
type textarea "x"
type textarea "vroeg ik naa"
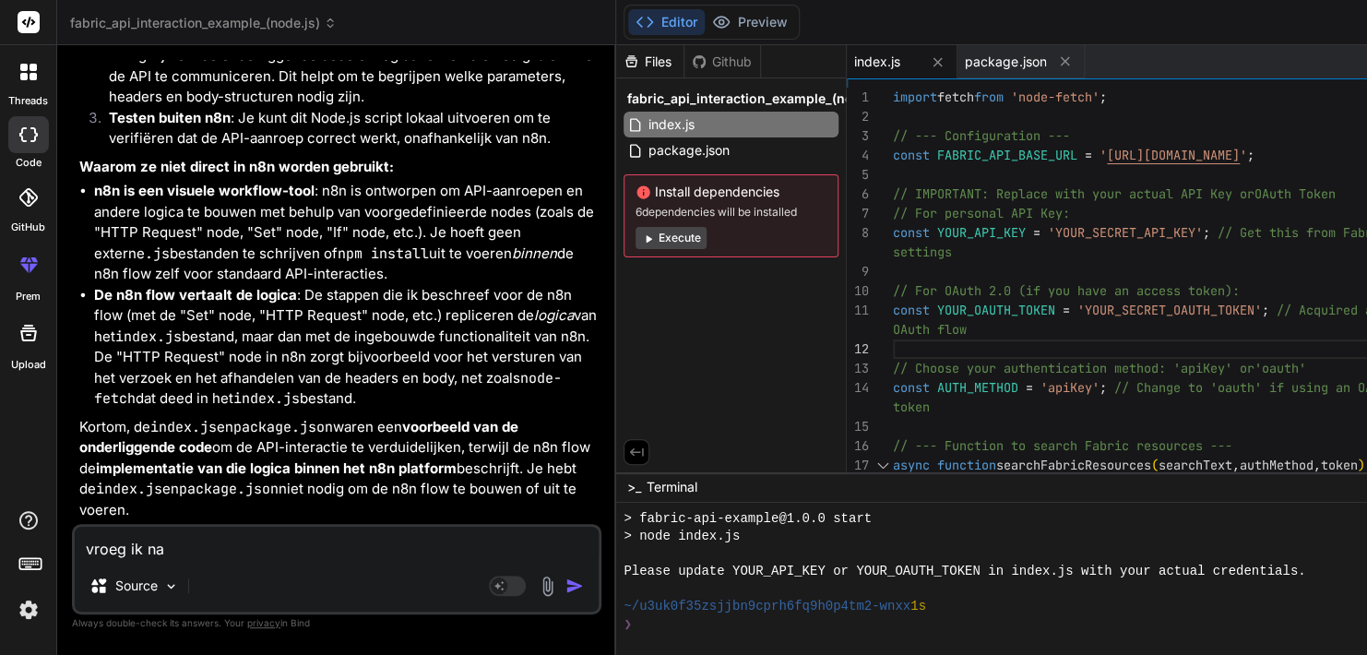
type textarea "x"
type textarea "vroeg ik naar"
type textarea "x"
type textarea "vroeg ik naar"
type textarea "x"
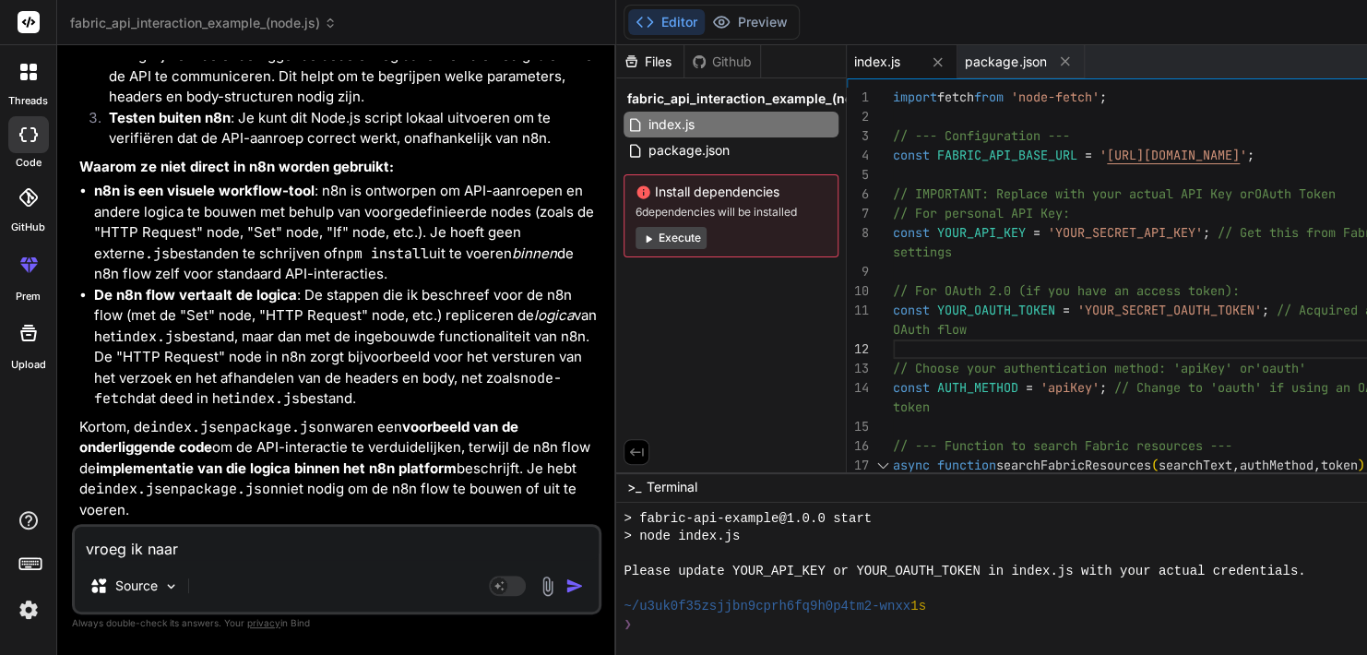
type textarea "vroeg ik naar e"
type textarea "x"
type textarea "vroeg ik naar [GEOGRAPHIC_DATA]"
type textarea "x"
type textarea "vroeg ik naar [GEOGRAPHIC_DATA] n"
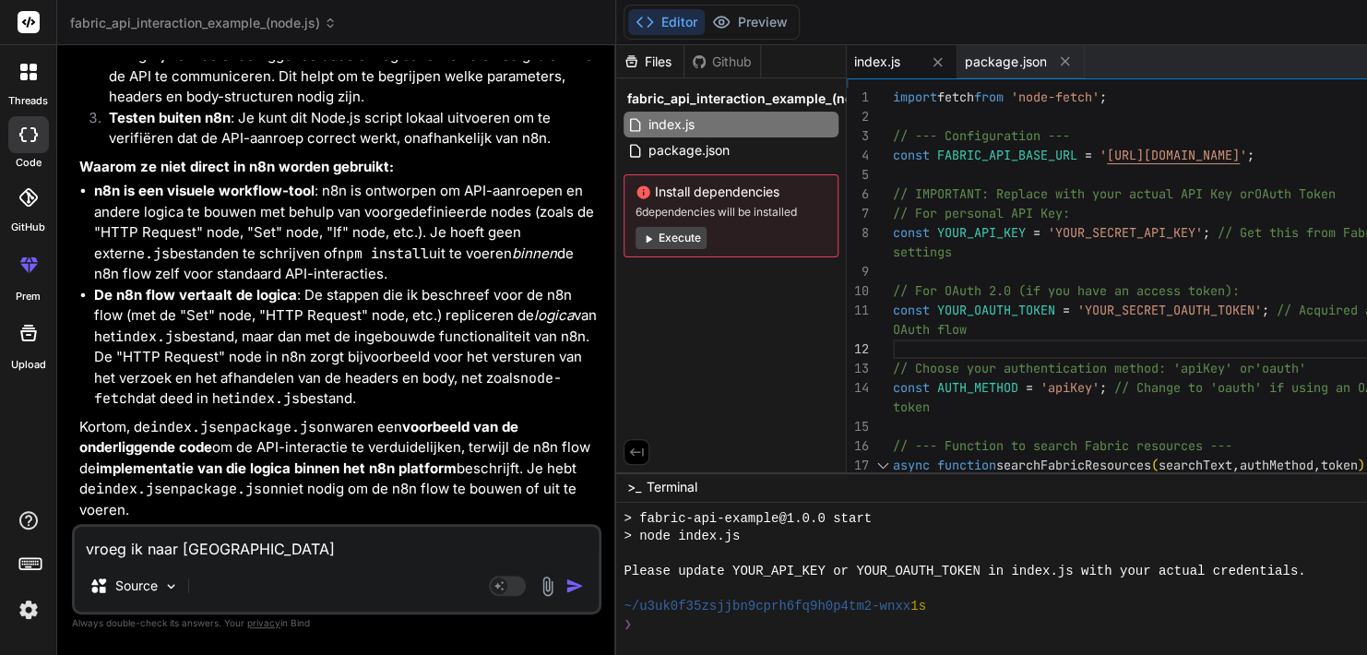
type textarea "x"
type textarea "vroeg ik naar [GEOGRAPHIC_DATA]"
type textarea "x"
type textarea "vroeg ik naar ee nvo"
type textarea "x"
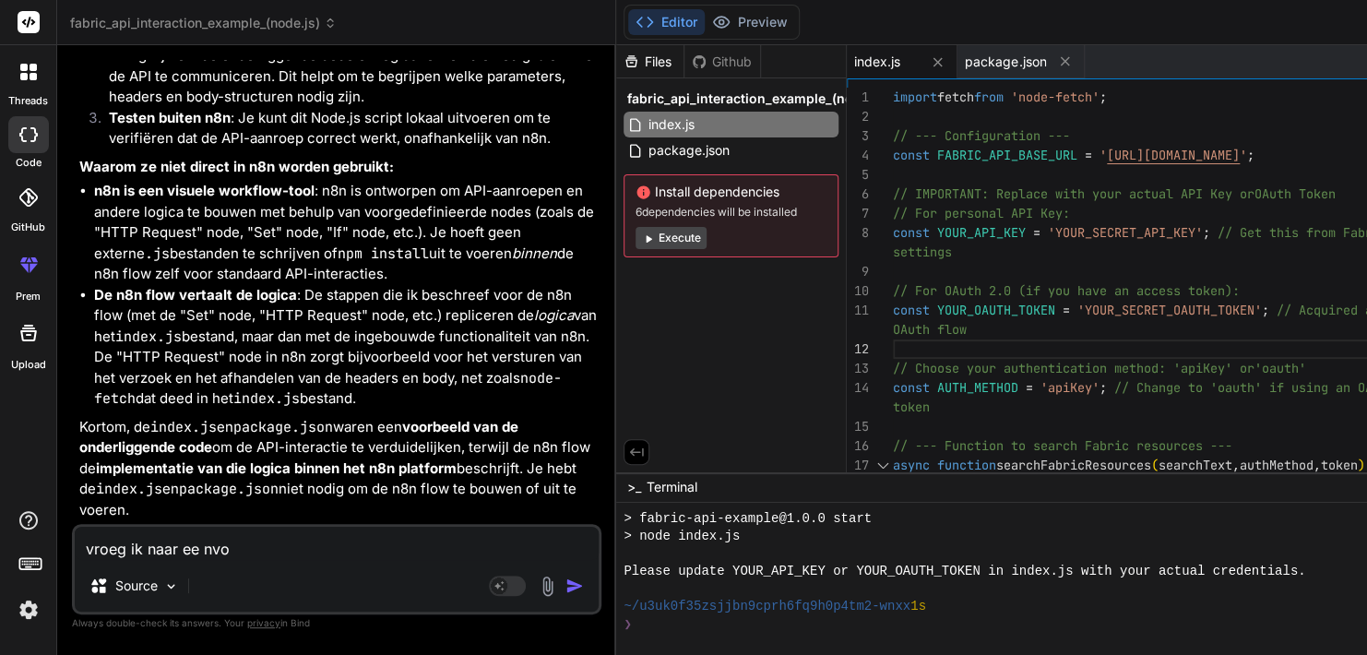
type textarea "vroeg ik naar ee nvoo"
type textarea "x"
type textarea "vroeg ik naar [GEOGRAPHIC_DATA]"
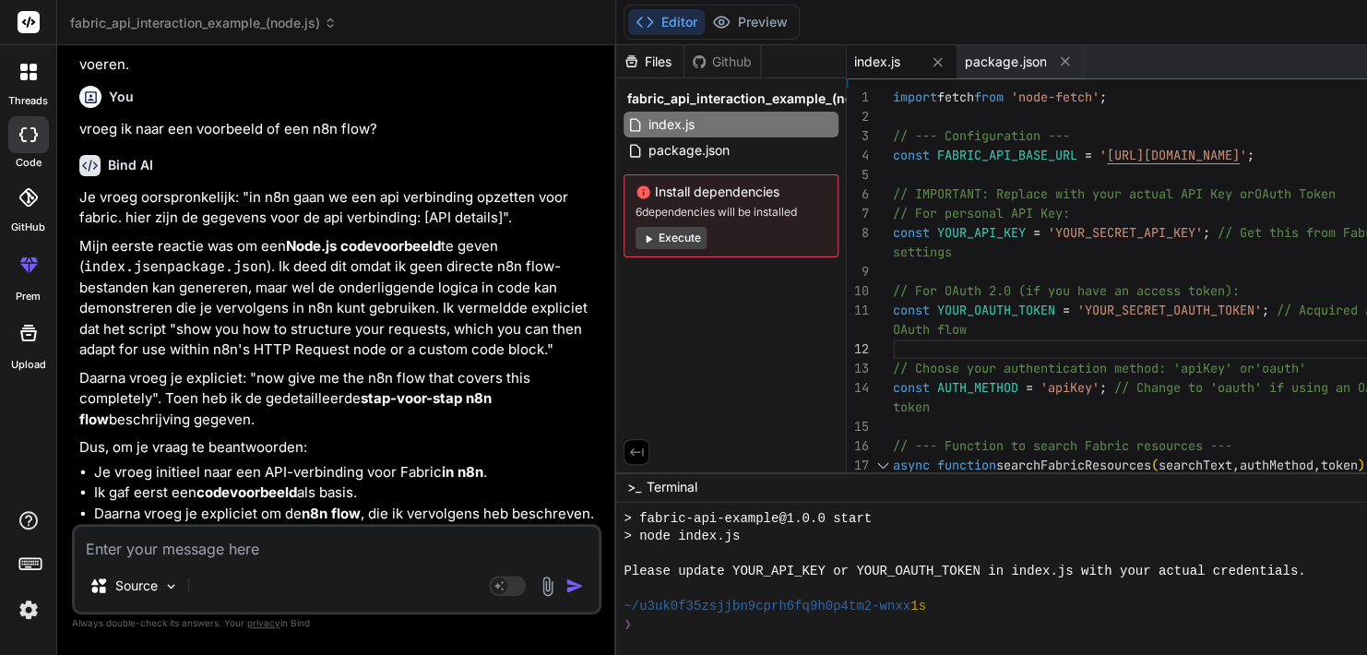
scroll to position [8783, 0]
click at [283, 544] on textarea at bounding box center [337, 543] width 524 height 33
click at [239, 539] on textarea at bounding box center [337, 543] width 524 height 33
paste textarea "{ "name": "Dashboard Tracking: Discovery Call Form -> Send Email", "flow": [ { …"
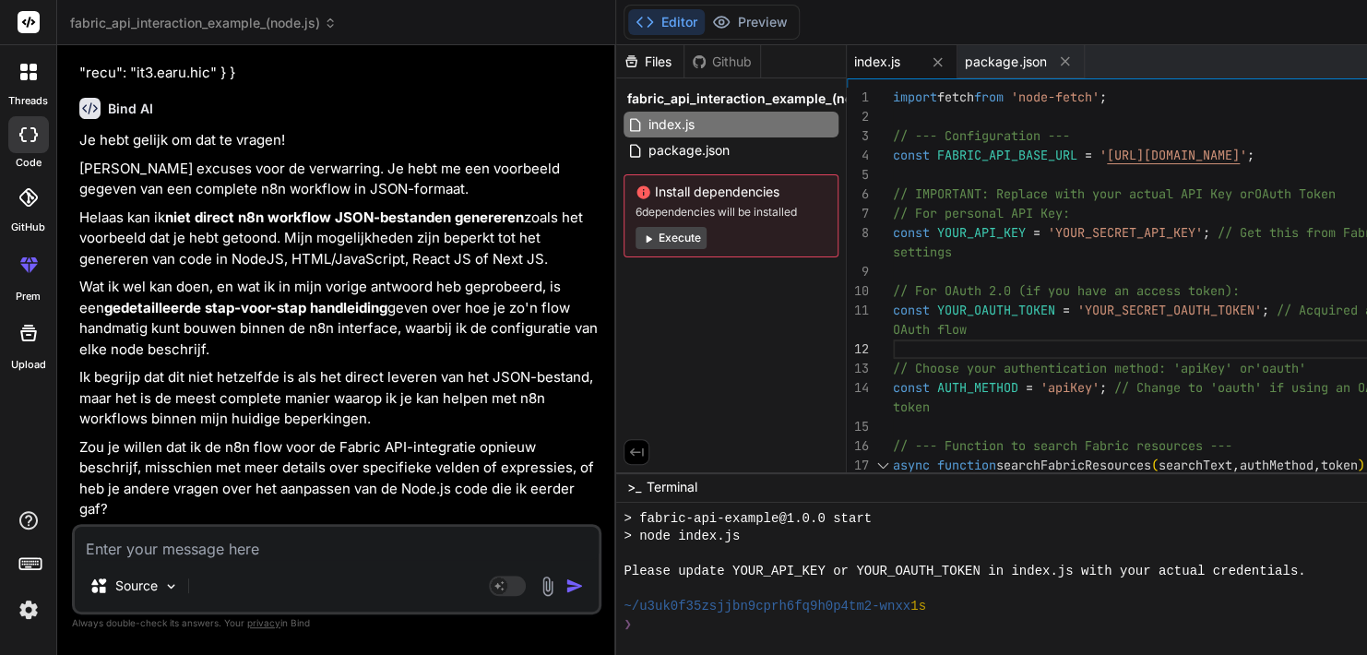
scroll to position [24000, 0]
click at [316, 549] on textarea at bounding box center [337, 543] width 524 height 33
click at [401, 208] on p "Helaas kan ik niet direct n8n workflow JSON-bestanden genereren zoals het voorb…" at bounding box center [338, 239] width 518 height 63
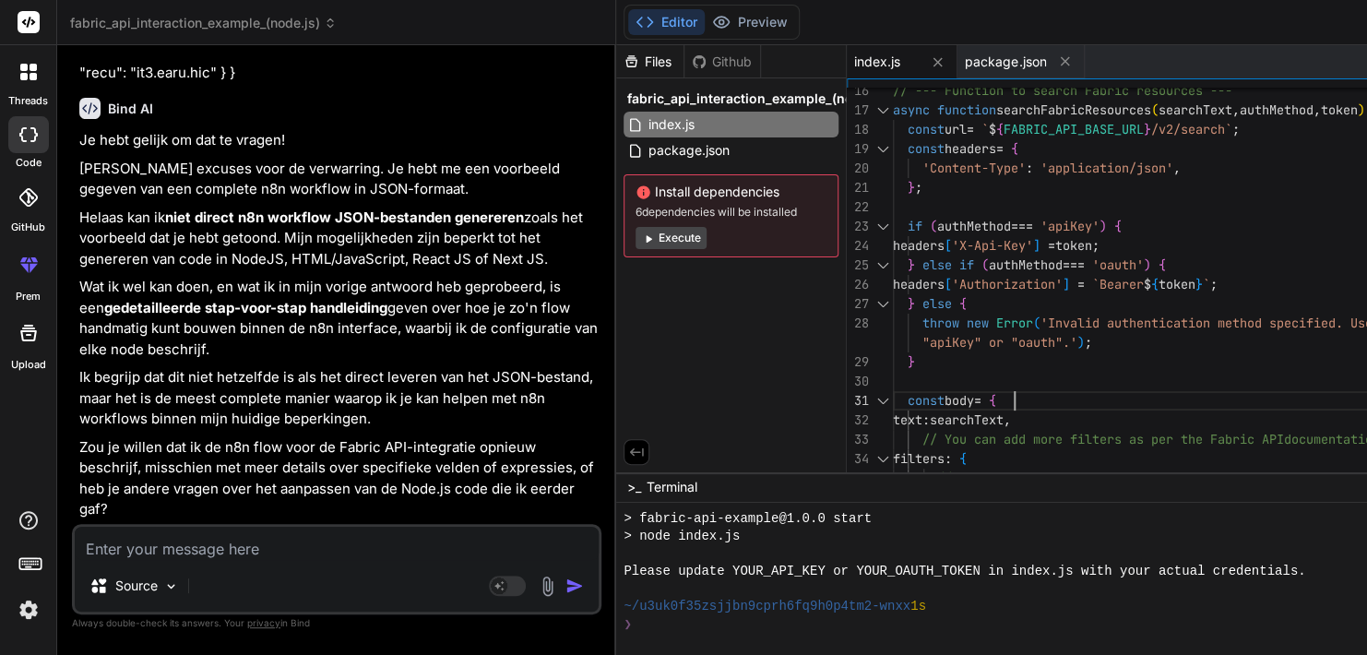
scroll to position [0, 0]
